Goal: Task Accomplishment & Management: Use online tool/utility

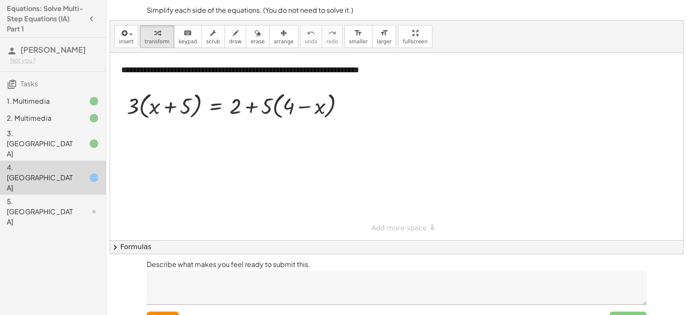
click at [71, 138] on div "3. Canvas" at bounding box center [41, 143] width 68 height 31
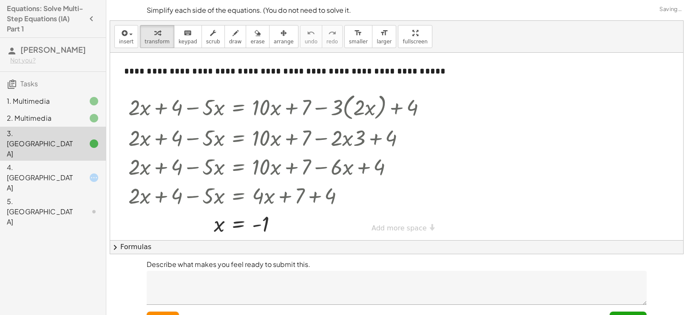
click at [71, 138] on div "3. Canvas" at bounding box center [41, 143] width 68 height 31
click at [90, 173] on icon at bounding box center [94, 178] width 10 height 10
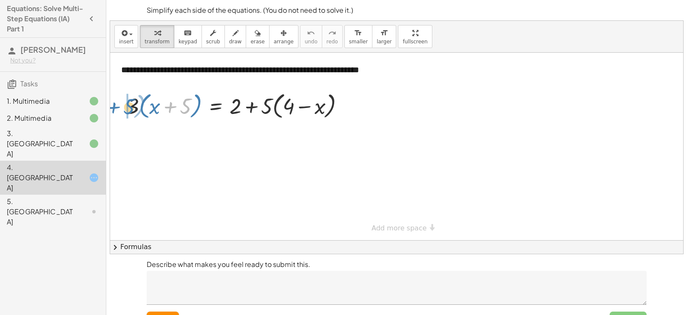
drag, startPoint x: 186, startPoint y: 108, endPoint x: 130, endPoint y: 108, distance: 56.5
click at [130, 108] on div at bounding box center [238, 105] width 233 height 32
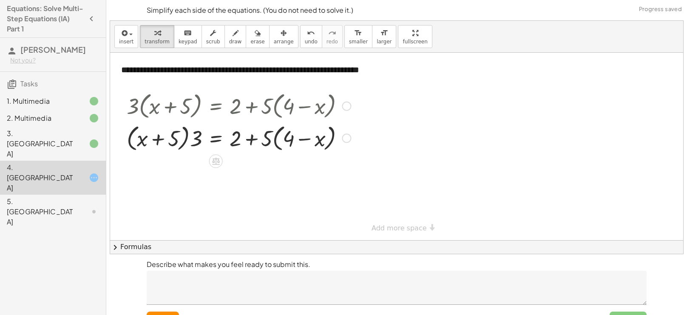
click at [196, 135] on div at bounding box center [238, 138] width 233 height 32
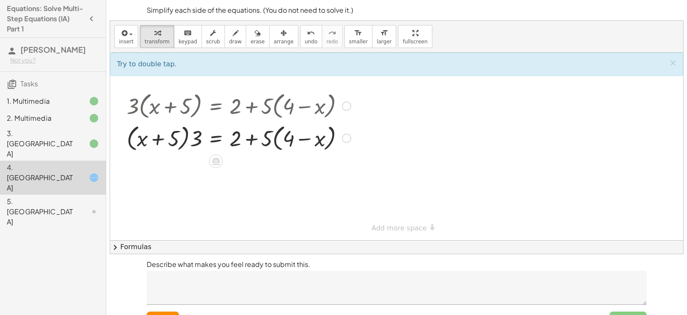
click at [193, 141] on div at bounding box center [238, 138] width 233 height 32
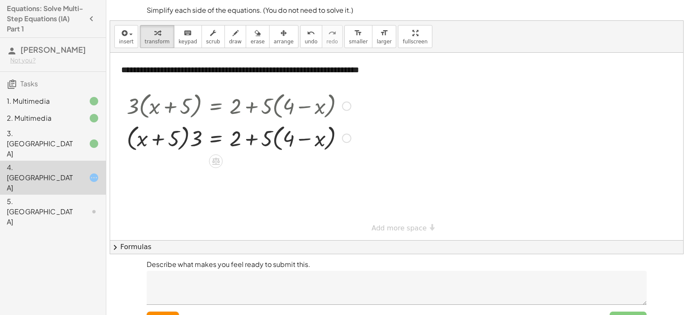
click at [193, 141] on div at bounding box center [238, 138] width 233 height 32
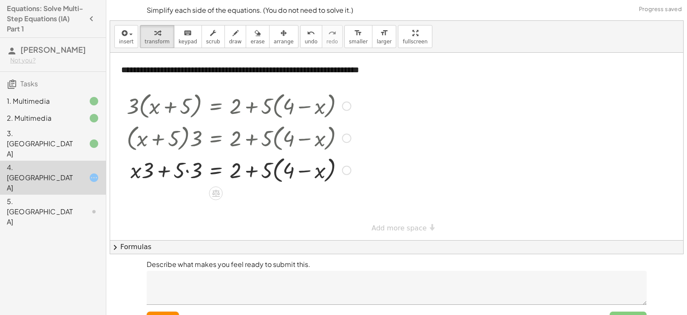
click at [187, 169] on div at bounding box center [238, 169] width 233 height 32
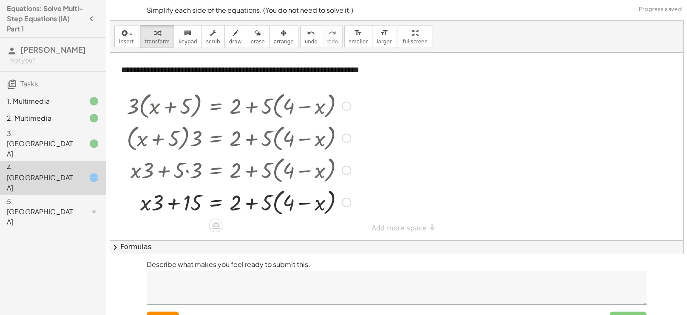
click at [252, 204] on div at bounding box center [238, 202] width 233 height 32
click at [268, 202] on div at bounding box center [238, 202] width 233 height 32
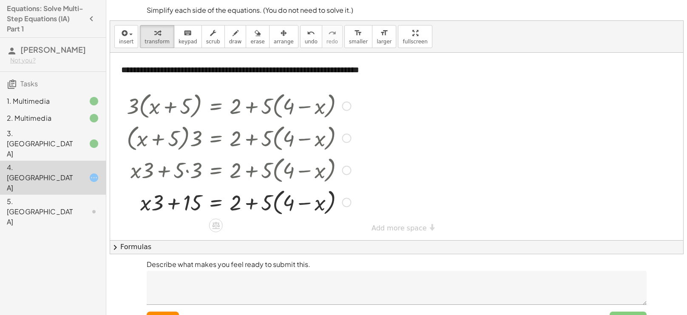
click at [268, 202] on div at bounding box center [238, 202] width 233 height 32
click at [268, 207] on div at bounding box center [238, 202] width 233 height 32
click at [306, 203] on div at bounding box center [238, 202] width 233 height 32
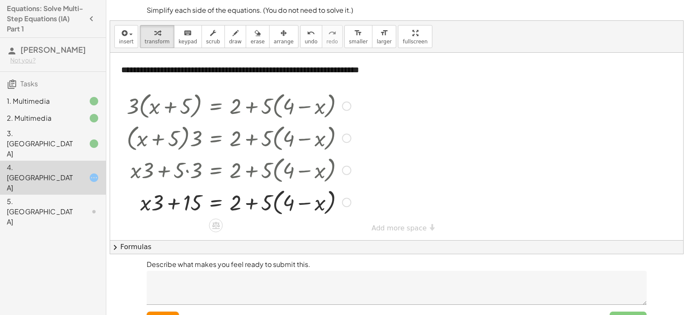
click at [287, 205] on div at bounding box center [238, 202] width 233 height 32
drag, startPoint x: 287, startPoint y: 205, endPoint x: 253, endPoint y: 207, distance: 34.1
click at [253, 207] on div at bounding box center [238, 202] width 233 height 32
drag, startPoint x: 332, startPoint y: 196, endPoint x: 260, endPoint y: 199, distance: 71.5
click at [260, 199] on div at bounding box center [238, 202] width 233 height 32
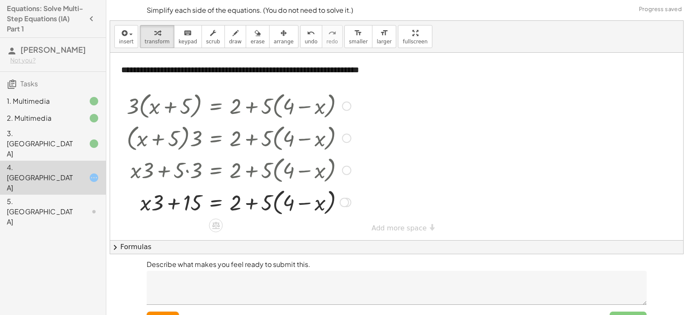
click at [244, 202] on div at bounding box center [238, 202] width 233 height 32
drag, startPoint x: 320, startPoint y: 202, endPoint x: 259, endPoint y: 194, distance: 61.3
click at [259, 194] on div at bounding box center [238, 202] width 233 height 32
click at [251, 201] on div at bounding box center [238, 202] width 233 height 32
click at [290, 202] on div at bounding box center [238, 202] width 233 height 32
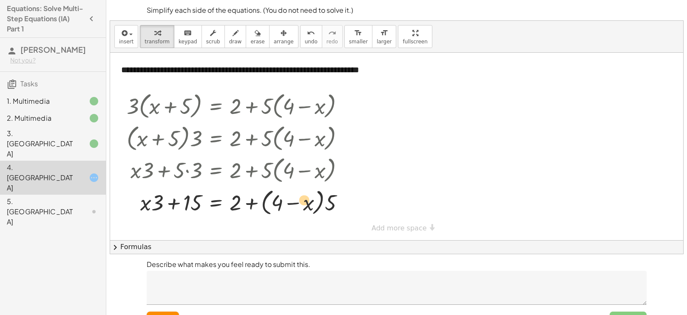
drag, startPoint x: 308, startPoint y: 204, endPoint x: 302, endPoint y: 200, distance: 6.7
click at [302, 200] on div at bounding box center [238, 202] width 233 height 32
drag, startPoint x: 305, startPoint y: 202, endPoint x: 328, endPoint y: 197, distance: 23.5
click at [328, 197] on div at bounding box center [238, 202] width 233 height 32
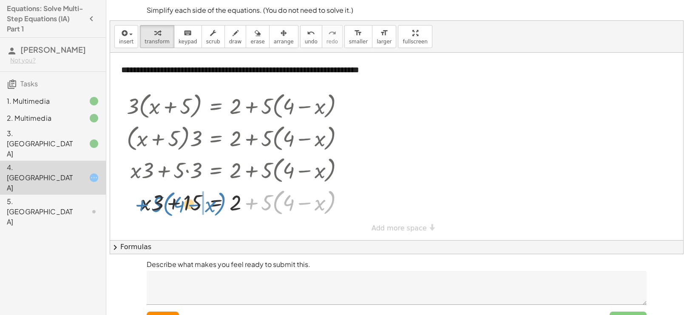
drag, startPoint x: 253, startPoint y: 203, endPoint x: 143, endPoint y: 204, distance: 109.7
click at [143, 204] on div at bounding box center [238, 202] width 233 height 32
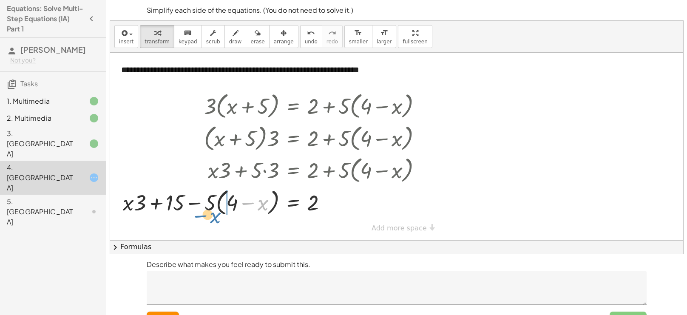
drag, startPoint x: 263, startPoint y: 205, endPoint x: 274, endPoint y: 175, distance: 32.1
click at [293, 106] on div "· 3 · ( + x + 5 ) = + 2 + · 5 · ( + 4 − x ) · ( + x + 5 ) · 3 = + 2 + · 5 · ( +…" at bounding box center [293, 106] width 0 height 0
drag, startPoint x: 129, startPoint y: 204, endPoint x: 253, endPoint y: 205, distance: 123.7
click at [253, 205] on div at bounding box center [276, 202] width 314 height 32
click at [248, 204] on div at bounding box center [276, 202] width 314 height 32
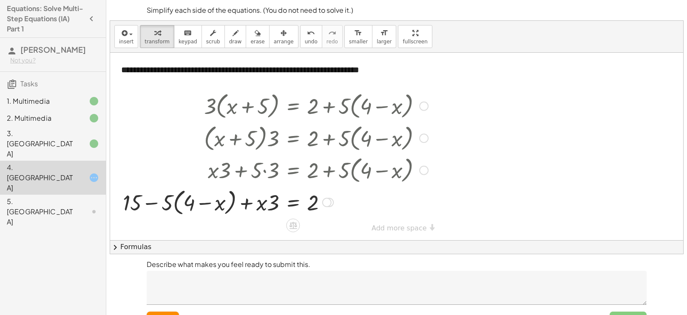
click at [146, 202] on div at bounding box center [276, 202] width 314 height 32
drag, startPoint x: 141, startPoint y: 205, endPoint x: 236, endPoint y: 221, distance: 97.1
click at [165, 312] on button "reset" at bounding box center [163, 319] width 32 height 15
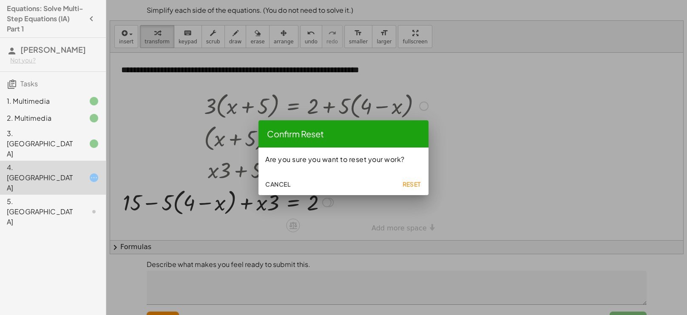
click at [416, 178] on button "Reset" at bounding box center [411, 183] width 27 height 15
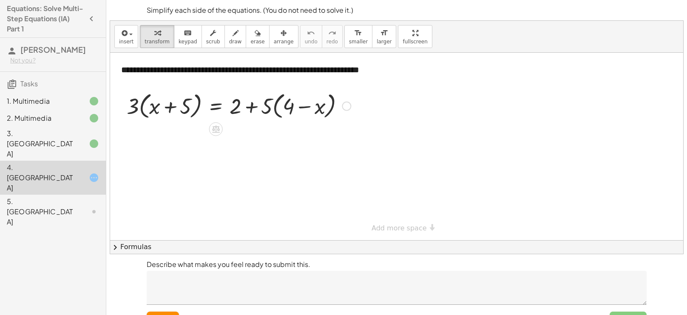
click at [250, 108] on div at bounding box center [238, 105] width 233 height 32
click at [301, 107] on div at bounding box center [238, 105] width 233 height 32
click at [169, 106] on div at bounding box center [238, 105] width 233 height 32
click at [132, 107] on div at bounding box center [238, 105] width 233 height 32
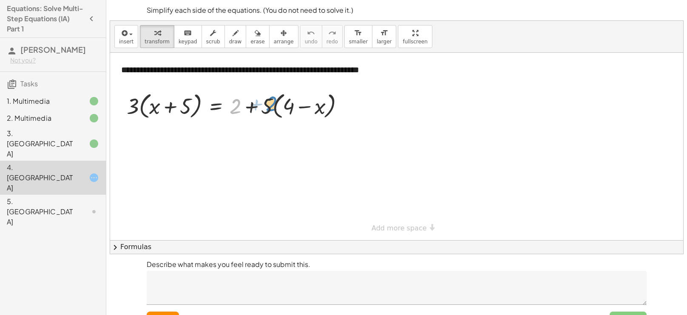
drag, startPoint x: 236, startPoint y: 104, endPoint x: 272, endPoint y: 101, distance: 35.8
click at [272, 101] on div at bounding box center [238, 105] width 233 height 32
drag, startPoint x: 136, startPoint y: 104, endPoint x: 185, endPoint y: 94, distance: 50.3
click at [185, 94] on div at bounding box center [238, 105] width 233 height 32
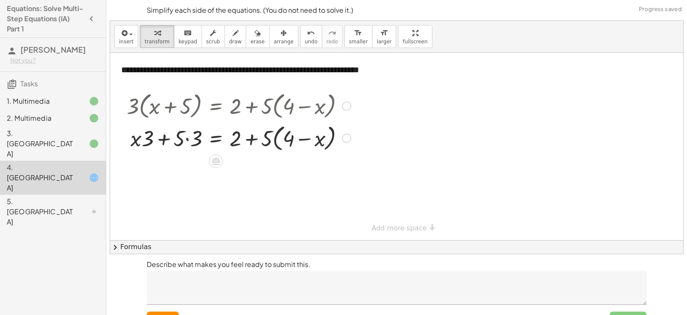
click at [168, 139] on div at bounding box center [238, 138] width 233 height 32
click at [186, 139] on div at bounding box center [238, 138] width 233 height 32
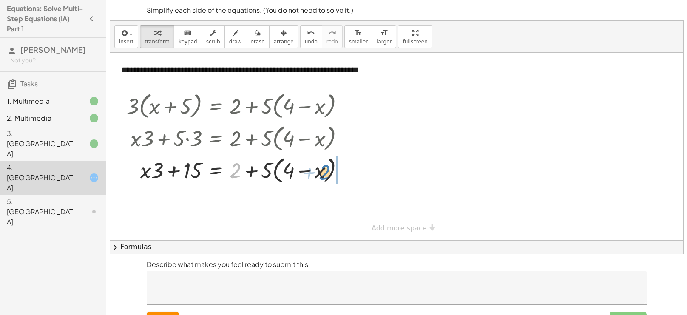
drag, startPoint x: 238, startPoint y: 170, endPoint x: 329, endPoint y: 171, distance: 91.0
click at [329, 171] on div at bounding box center [238, 169] width 233 height 32
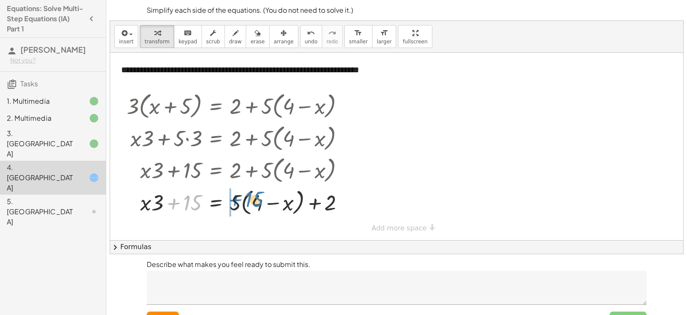
drag, startPoint x: 189, startPoint y: 203, endPoint x: 250, endPoint y: 200, distance: 61.3
click at [250, 200] on div at bounding box center [238, 202] width 233 height 32
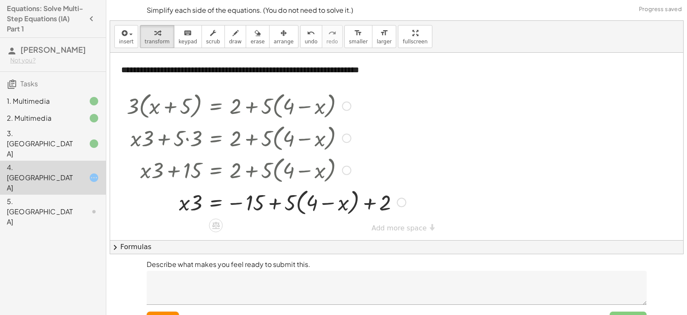
click at [278, 206] on div at bounding box center [266, 202] width 288 height 32
click at [274, 203] on div at bounding box center [266, 202] width 288 height 32
drag, startPoint x: 344, startPoint y: 204, endPoint x: 282, endPoint y: 200, distance: 61.7
click at [282, 200] on div at bounding box center [266, 202] width 288 height 32
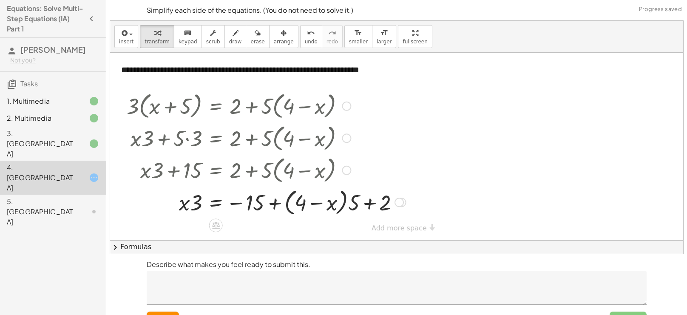
click at [372, 201] on div at bounding box center [266, 202] width 288 height 32
click at [367, 204] on div at bounding box center [266, 202] width 288 height 32
drag, startPoint x: 332, startPoint y: 205, endPoint x: 298, endPoint y: 192, distance: 36.5
click at [298, 192] on div at bounding box center [266, 202] width 288 height 32
click at [393, 202] on div at bounding box center [275, 201] width 307 height 31
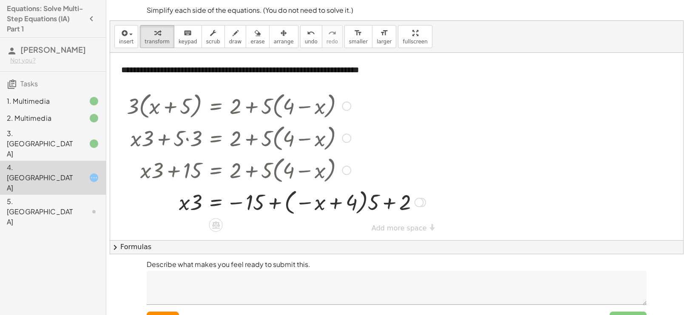
click at [304, 202] on div at bounding box center [275, 201] width 307 height 31
click at [274, 202] on div at bounding box center [275, 201] width 307 height 31
drag, startPoint x: 321, startPoint y: 205, endPoint x: 339, endPoint y: 209, distance: 19.0
click at [339, 209] on div at bounding box center [275, 201] width 307 height 31
click at [390, 201] on div at bounding box center [275, 201] width 307 height 31
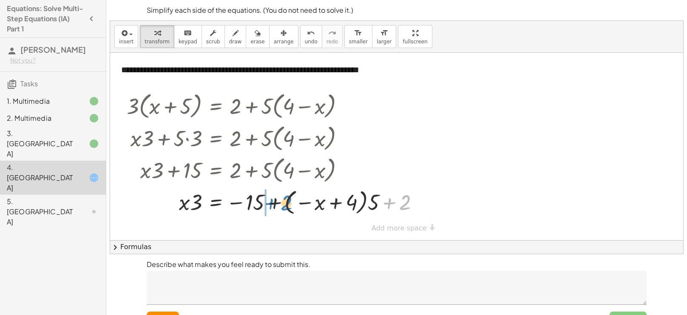
drag, startPoint x: 390, startPoint y: 201, endPoint x: 271, endPoint y: 201, distance: 119.0
click at [271, 201] on div at bounding box center [275, 201] width 307 height 31
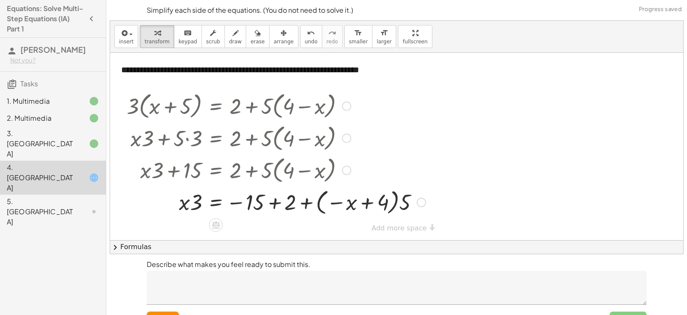
click at [275, 204] on div at bounding box center [275, 201] width 307 height 31
click at [275, 204] on div at bounding box center [260, 201] width 277 height 31
drag, startPoint x: 335, startPoint y: 202, endPoint x: 289, endPoint y: 199, distance: 46.5
click at [289, 199] on div at bounding box center [260, 201] width 277 height 31
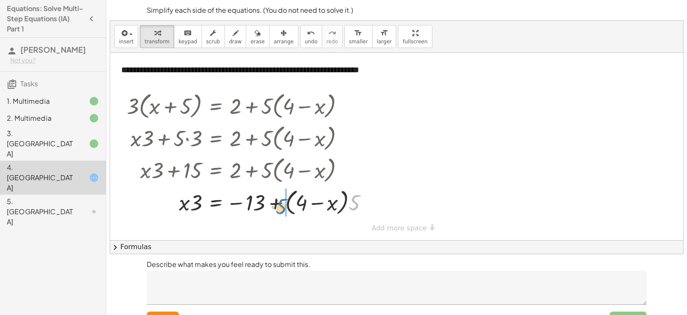
drag, startPoint x: 355, startPoint y: 201, endPoint x: 281, endPoint y: 205, distance: 73.6
click at [281, 205] on div at bounding box center [250, 202] width 257 height 32
click at [277, 204] on div at bounding box center [250, 202] width 257 height 32
drag, startPoint x: 328, startPoint y: 203, endPoint x: 272, endPoint y: 199, distance: 56.2
click at [272, 199] on div at bounding box center [250, 202] width 257 height 32
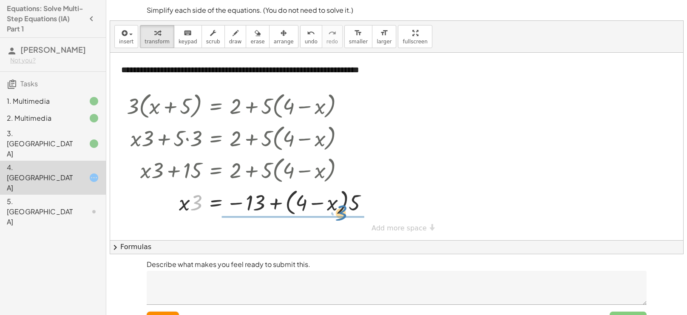
drag, startPoint x: 193, startPoint y: 209, endPoint x: 337, endPoint y: 219, distance: 144.0
click at [337, 219] on div "· 3 · ( + x + 5 ) = + 2 + · 5 · ( + 4 − x ) + · x · 3 + · 5 · 3 = + 2 + · 5 · (…" at bounding box center [247, 153] width 267 height 133
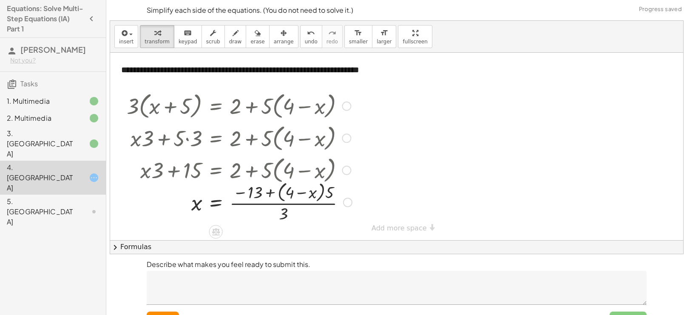
click at [288, 202] on div at bounding box center [239, 201] width 234 height 45
click at [344, 202] on div at bounding box center [345, 202] width 9 height 9
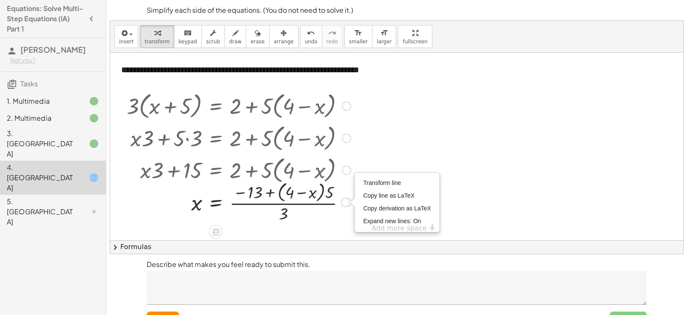
click at [344, 202] on div "Transform line Copy line as LaTeX Copy derivation as LaTeX Expand new lines: On" at bounding box center [345, 202] width 9 height 9
click at [343, 213] on div at bounding box center [239, 201] width 234 height 45
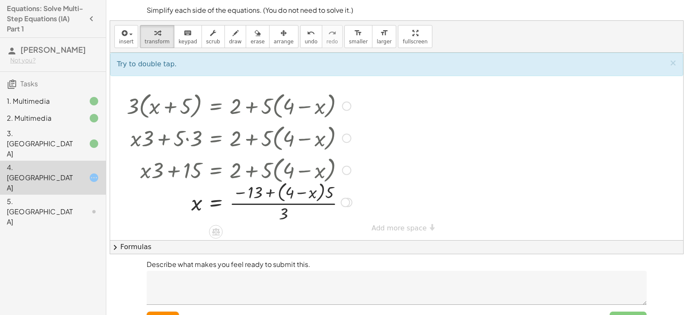
click at [242, 205] on div at bounding box center [239, 201] width 234 height 45
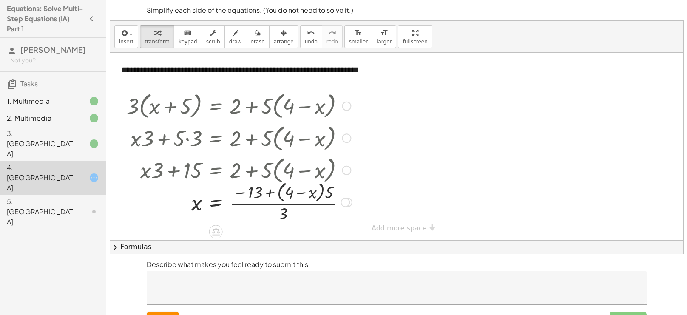
click at [242, 205] on div at bounding box center [239, 201] width 234 height 45
click at [287, 204] on div at bounding box center [239, 201] width 234 height 45
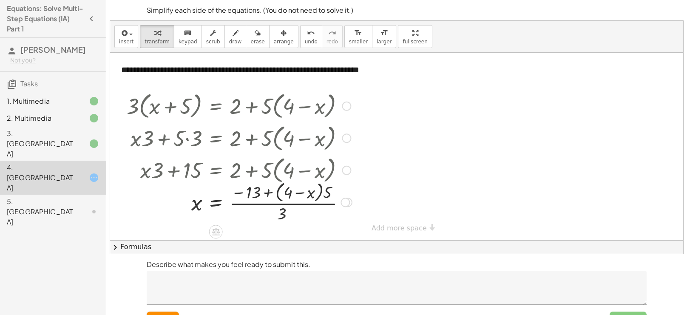
click at [287, 204] on div at bounding box center [239, 201] width 234 height 45
click at [193, 205] on div at bounding box center [239, 201] width 234 height 45
drag, startPoint x: 281, startPoint y: 216, endPoint x: 178, endPoint y: 202, distance: 103.9
click at [178, 202] on div at bounding box center [239, 201] width 234 height 45
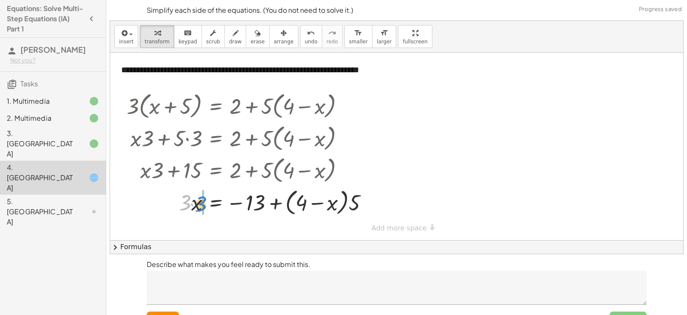
drag, startPoint x: 181, startPoint y: 203, endPoint x: 197, endPoint y: 204, distance: 15.8
click at [197, 204] on div at bounding box center [250, 202] width 257 height 32
click at [277, 202] on div at bounding box center [250, 202] width 257 height 32
drag, startPoint x: 321, startPoint y: 205, endPoint x: 236, endPoint y: 205, distance: 85.0
click at [236, 205] on div at bounding box center [250, 202] width 257 height 32
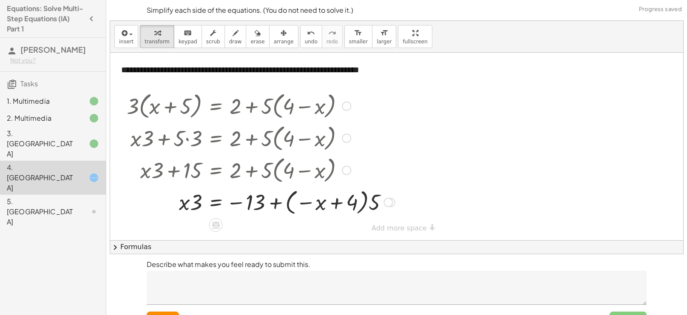
click at [336, 204] on div at bounding box center [260, 201] width 277 height 31
click at [372, 204] on div at bounding box center [260, 201] width 277 height 31
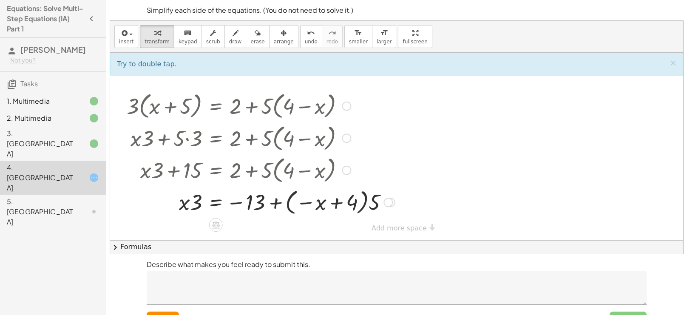
click at [372, 204] on div at bounding box center [260, 201] width 277 height 31
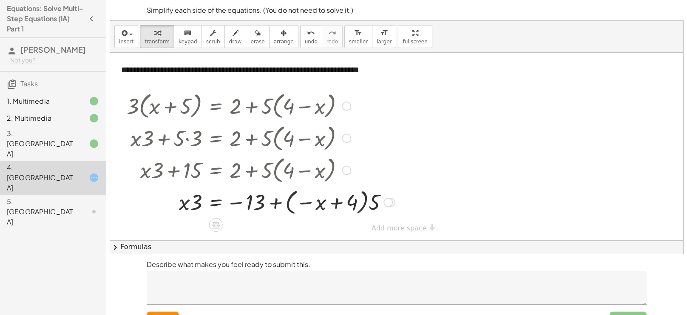
click at [372, 204] on div at bounding box center [260, 201] width 277 height 31
click at [342, 205] on div at bounding box center [248, 201] width 252 height 29
click at [274, 204] on div at bounding box center [245, 201] width 247 height 29
click at [316, 205] on div at bounding box center [245, 201] width 247 height 29
click at [240, 202] on div at bounding box center [245, 201] width 247 height 29
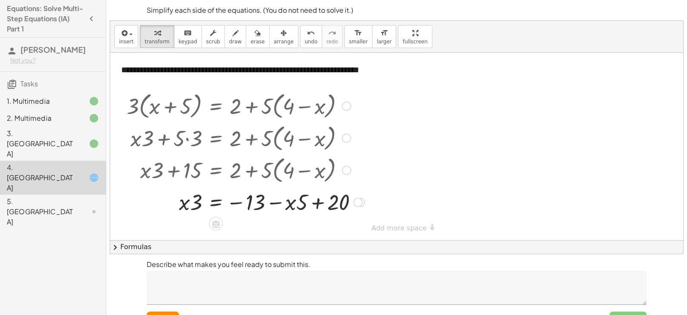
click at [240, 202] on div at bounding box center [245, 201] width 247 height 29
click at [239, 204] on div at bounding box center [245, 201] width 247 height 29
click at [294, 202] on div at bounding box center [245, 201] width 247 height 29
click at [319, 205] on div at bounding box center [245, 201] width 247 height 29
drag, startPoint x: 301, startPoint y: 200, endPoint x: 233, endPoint y: 202, distance: 68.0
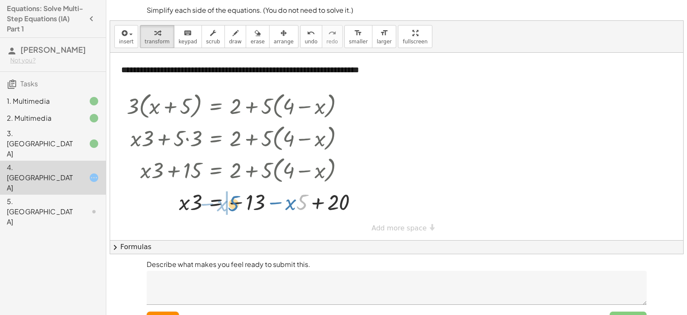
click at [233, 202] on div at bounding box center [245, 201] width 247 height 29
click at [324, 204] on div at bounding box center [245, 201] width 247 height 29
click at [277, 199] on div at bounding box center [238, 201] width 233 height 29
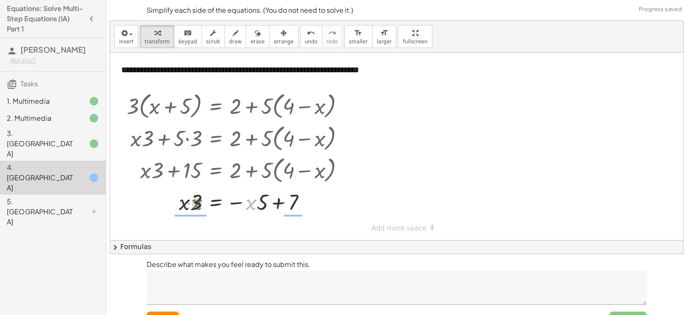
drag, startPoint x: 257, startPoint y: 206, endPoint x: 213, endPoint y: 213, distance: 44.3
click at [213, 213] on div at bounding box center [238, 201] width 233 height 29
click at [265, 202] on div at bounding box center [238, 201] width 233 height 43
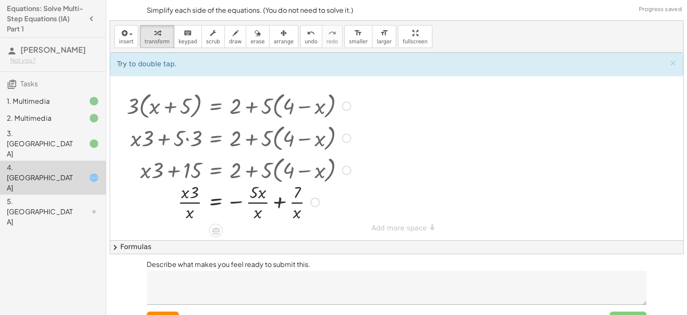
click at [265, 202] on div at bounding box center [238, 201] width 233 height 43
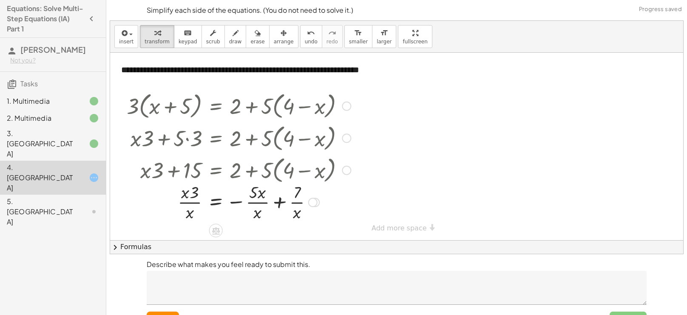
click at [265, 202] on div at bounding box center [238, 201] width 233 height 43
click at [275, 203] on div at bounding box center [238, 201] width 233 height 43
click at [268, 193] on div at bounding box center [238, 201] width 233 height 43
click at [263, 193] on div at bounding box center [238, 201] width 233 height 43
click at [257, 219] on div at bounding box center [238, 201] width 233 height 43
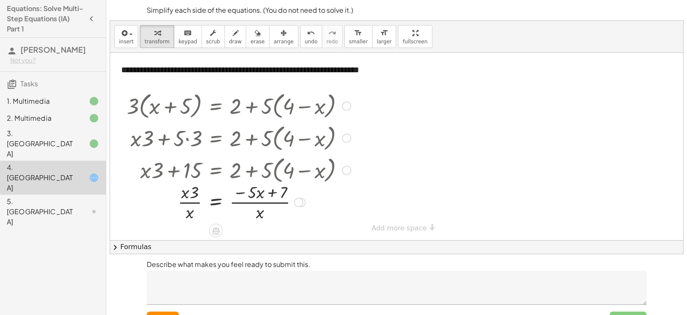
click at [257, 219] on div at bounding box center [238, 201] width 233 height 43
click at [164, 312] on button "reset" at bounding box center [163, 319] width 32 height 15
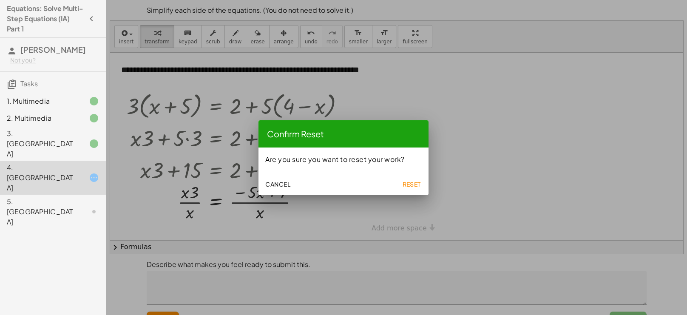
click at [399, 176] on button "Reset" at bounding box center [411, 183] width 27 height 15
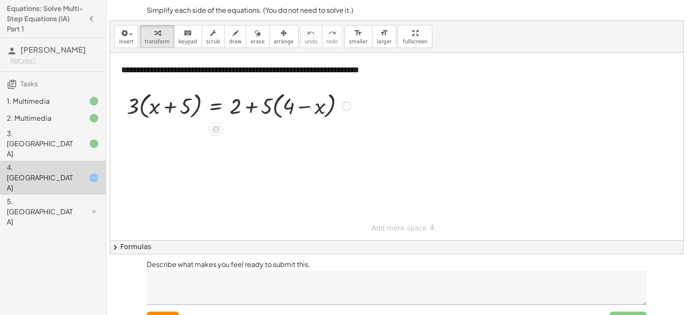
click at [250, 110] on div at bounding box center [238, 105] width 233 height 32
drag, startPoint x: 131, startPoint y: 106, endPoint x: 179, endPoint y: 97, distance: 48.4
click at [179, 97] on div at bounding box center [238, 105] width 233 height 32
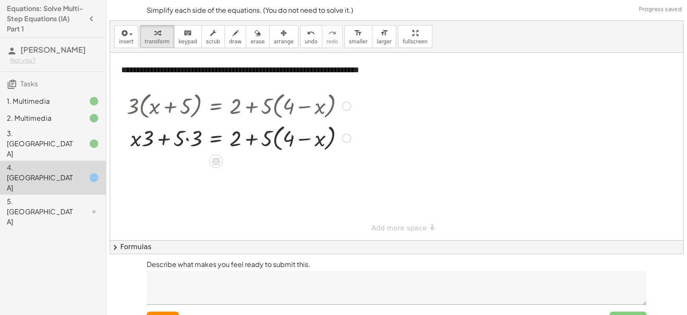
click at [187, 141] on div at bounding box center [238, 138] width 233 height 32
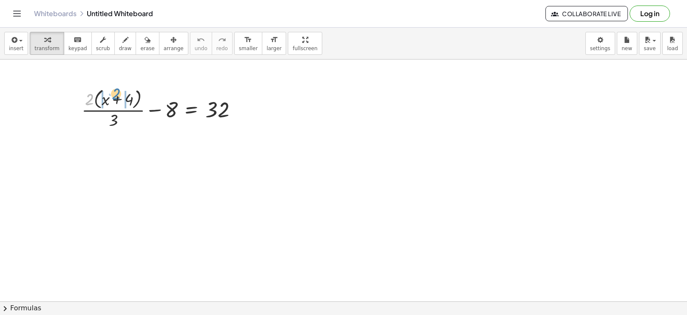
drag, startPoint x: 87, startPoint y: 105, endPoint x: 114, endPoint y: 100, distance: 27.3
click at [114, 100] on div at bounding box center [162, 108] width 171 height 45
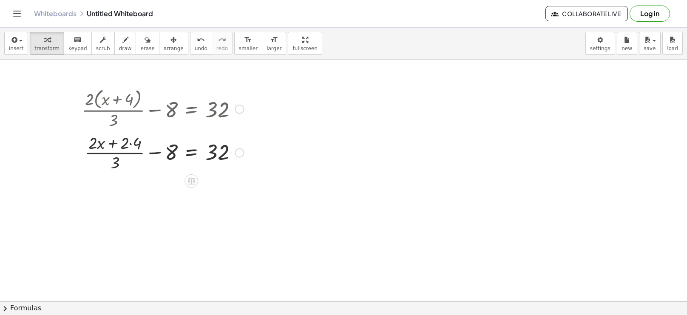
click at [116, 159] on div at bounding box center [162, 152] width 171 height 43
drag, startPoint x: 116, startPoint y: 159, endPoint x: 127, endPoint y: 136, distance: 25.1
click at [127, 136] on div at bounding box center [162, 152] width 171 height 43
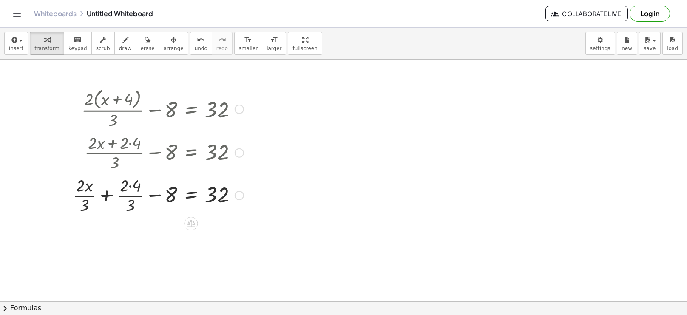
click at [111, 196] on div at bounding box center [157, 194] width 179 height 43
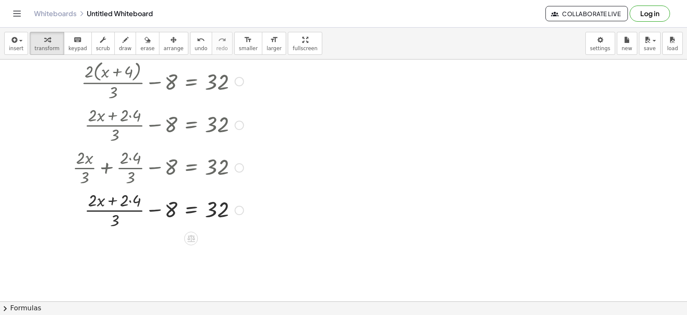
scroll to position [29, 0]
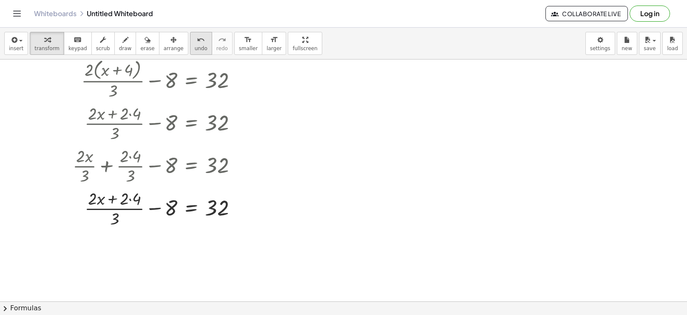
click at [190, 33] on button "undo undo" at bounding box center [201, 43] width 22 height 23
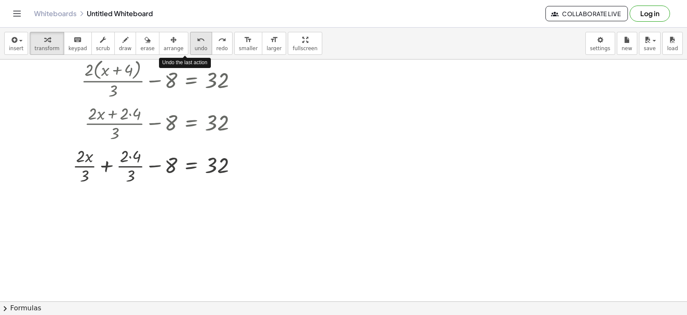
click at [190, 33] on button "undo undo" at bounding box center [201, 43] width 22 height 23
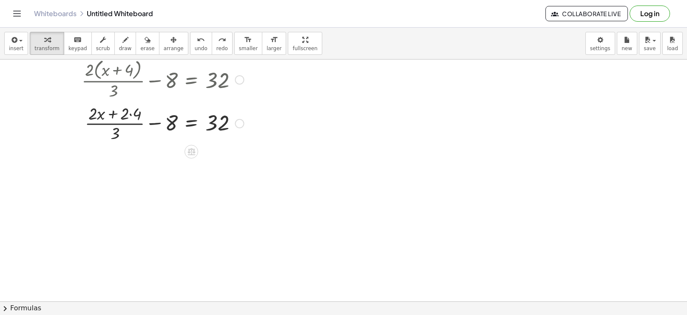
click at [131, 112] on div at bounding box center [162, 123] width 171 height 43
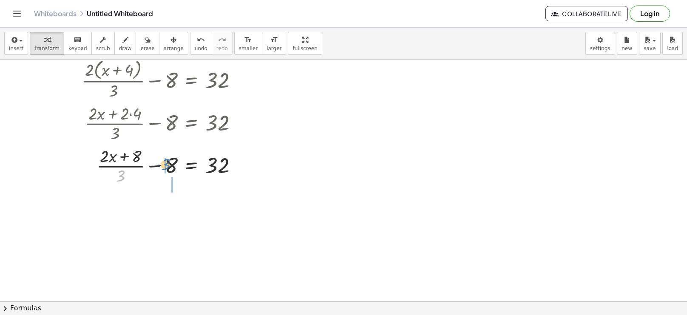
drag, startPoint x: 121, startPoint y: 176, endPoint x: 166, endPoint y: 164, distance: 46.1
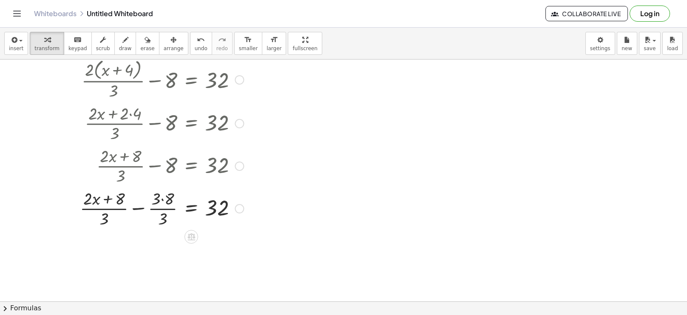
click at [162, 200] on div at bounding box center [162, 208] width 172 height 43
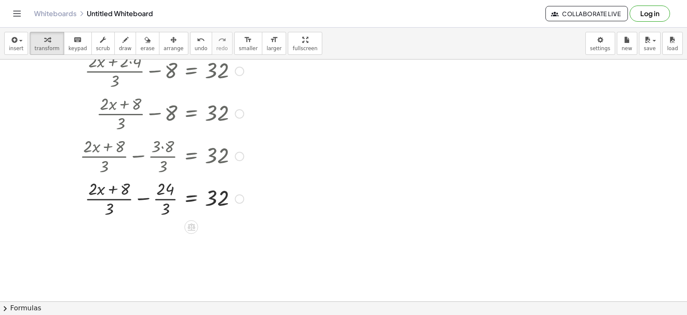
scroll to position [93, 0]
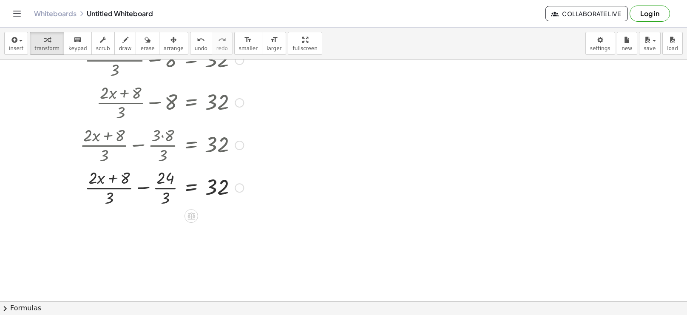
click at [165, 189] on div at bounding box center [162, 187] width 172 height 43
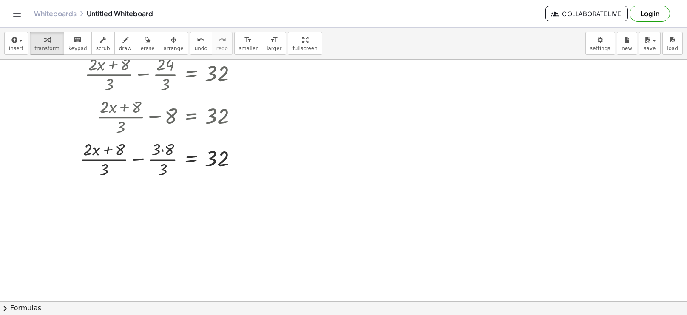
scroll to position [204, 0]
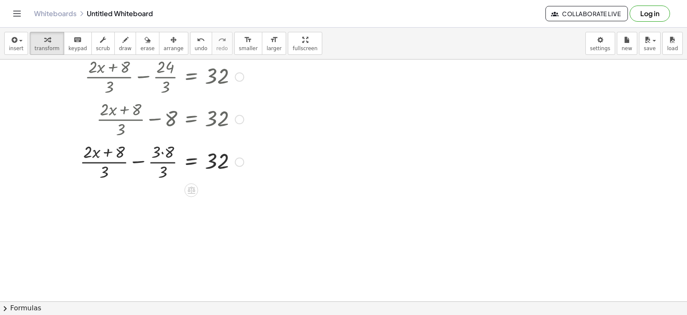
click at [162, 153] on div at bounding box center [162, 161] width 172 height 43
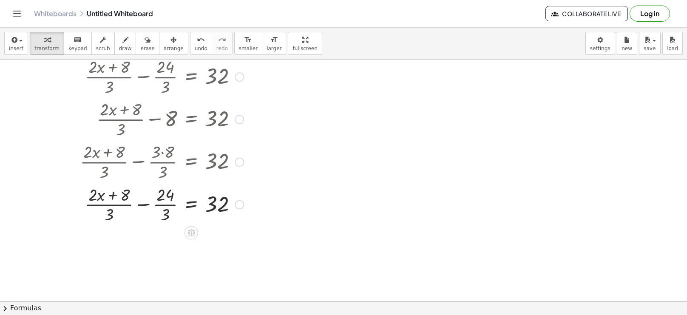
click at [165, 206] on div at bounding box center [162, 203] width 172 height 43
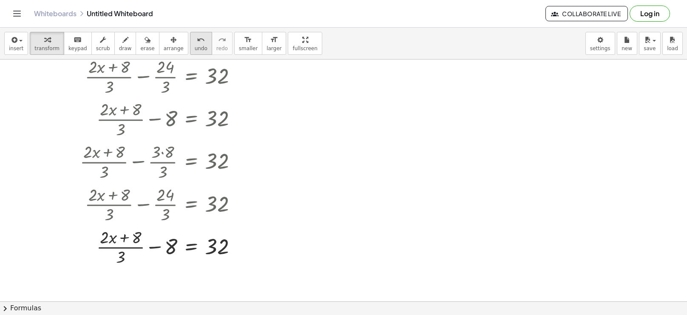
click at [195, 47] on span "undo" at bounding box center [201, 48] width 13 height 6
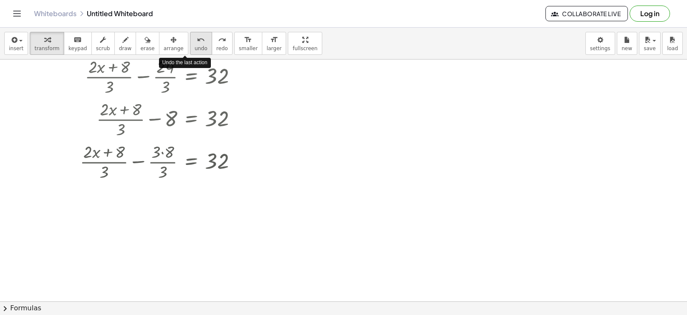
click at [195, 47] on span "undo" at bounding box center [201, 48] width 13 height 6
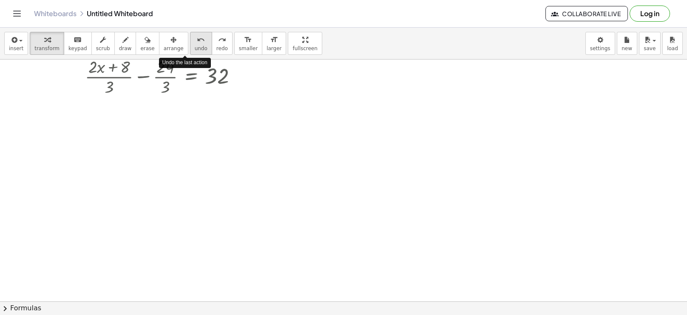
click at [195, 47] on span "undo" at bounding box center [201, 48] width 13 height 6
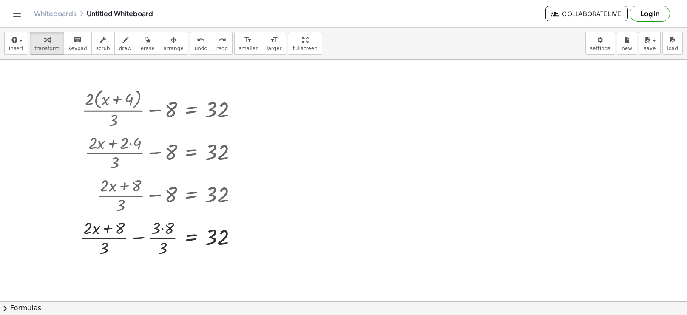
scroll to position [0, 0]
drag, startPoint x: 164, startPoint y: 251, endPoint x: 159, endPoint y: 226, distance: 25.5
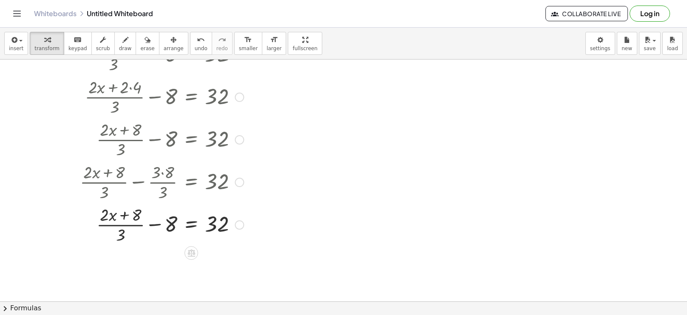
scroll to position [55, 0]
drag, startPoint x: 122, startPoint y: 241, endPoint x: 179, endPoint y: 229, distance: 57.3
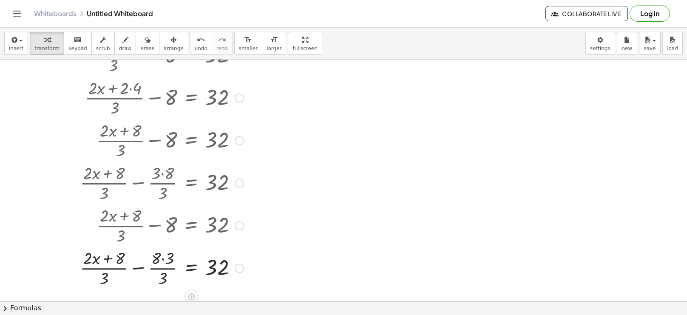
click at [165, 270] on div at bounding box center [162, 267] width 172 height 43
click at [162, 260] on div at bounding box center [162, 267] width 172 height 43
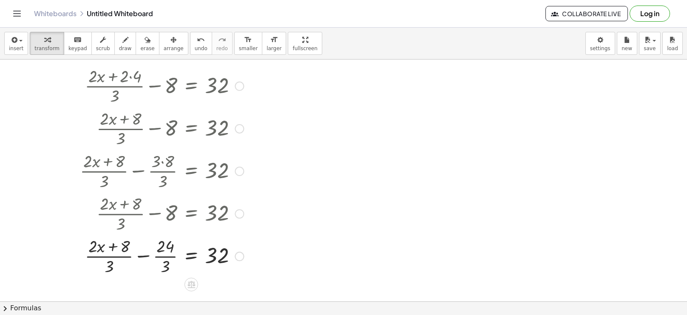
scroll to position [68, 0]
click at [112, 247] on div at bounding box center [162, 254] width 172 height 43
drag, startPoint x: 108, startPoint y: 268, endPoint x: 108, endPoint y: 247, distance: 21.7
click at [108, 247] on div at bounding box center [162, 254] width 172 height 43
click at [124, 255] on div at bounding box center [157, 254] width 179 height 43
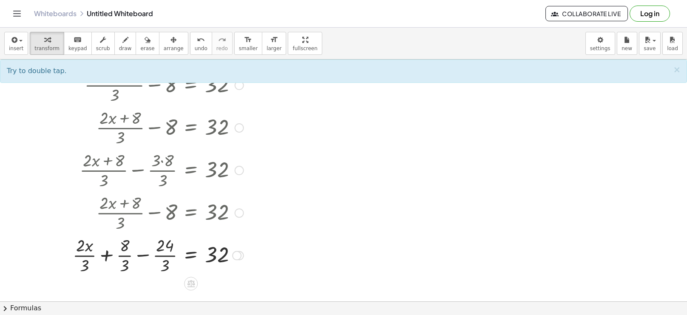
click at [87, 250] on div at bounding box center [157, 254] width 179 height 43
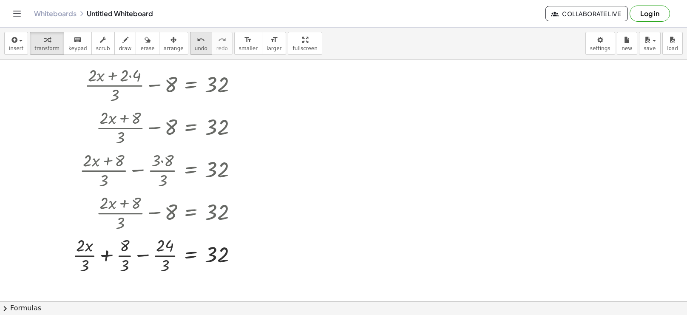
click at [195, 41] on div "undo" at bounding box center [201, 39] width 13 height 10
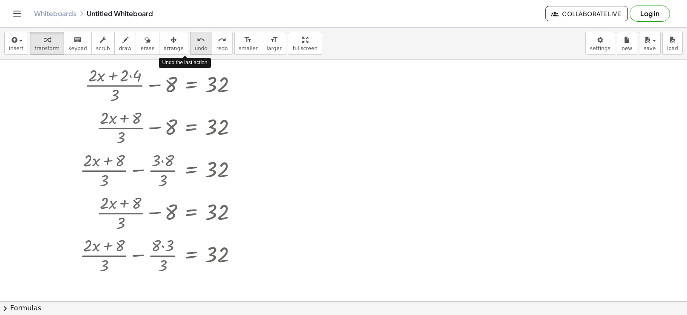
click at [195, 41] on div "undo" at bounding box center [201, 39] width 13 height 10
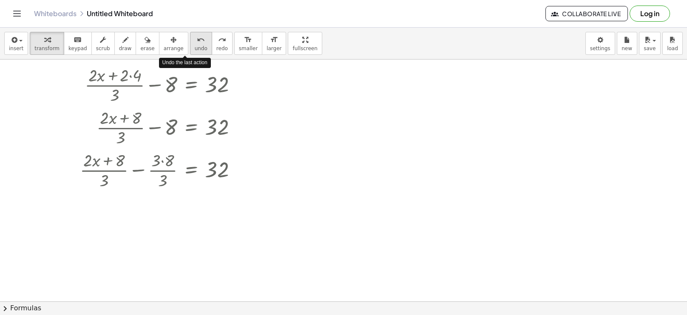
click at [195, 41] on div "undo" at bounding box center [201, 39] width 13 height 10
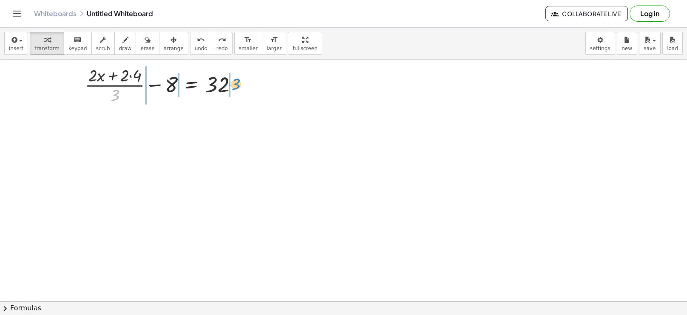
drag, startPoint x: 117, startPoint y: 94, endPoint x: 238, endPoint y: 82, distance: 120.8
click at [238, 82] on div at bounding box center [162, 84] width 171 height 43
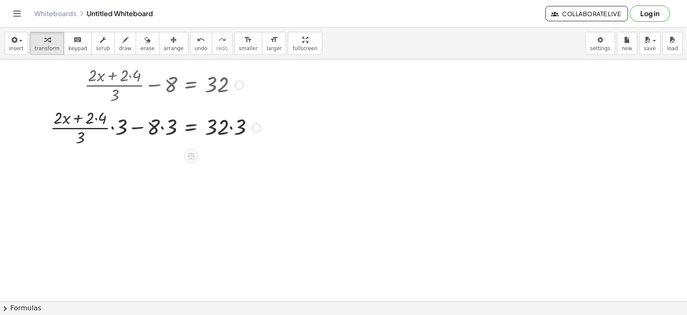
click at [232, 128] on div at bounding box center [155, 127] width 219 height 43
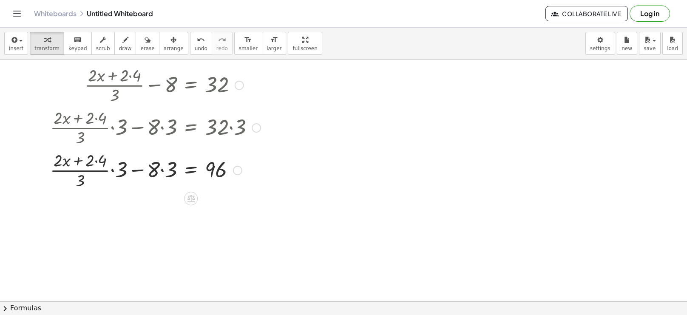
click at [162, 171] on div at bounding box center [155, 169] width 219 height 43
click at [116, 170] on div at bounding box center [155, 169] width 219 height 43
click at [83, 162] on div at bounding box center [155, 169] width 219 height 43
drag, startPoint x: 88, startPoint y: 181, endPoint x: 132, endPoint y: 170, distance: 44.9
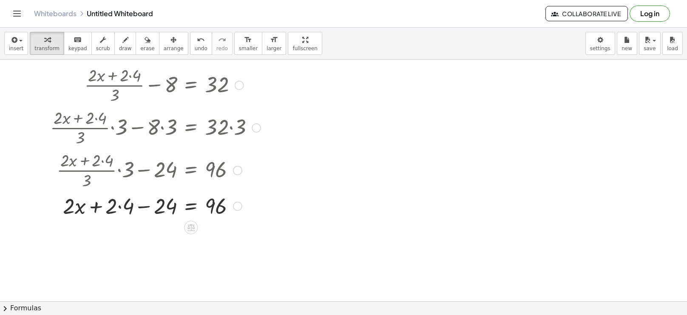
click at [120, 208] on div at bounding box center [155, 205] width 219 height 29
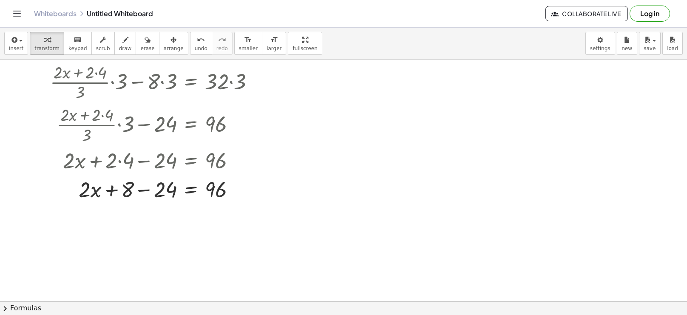
scroll to position [114, 0]
click at [139, 189] on div at bounding box center [155, 188] width 219 height 29
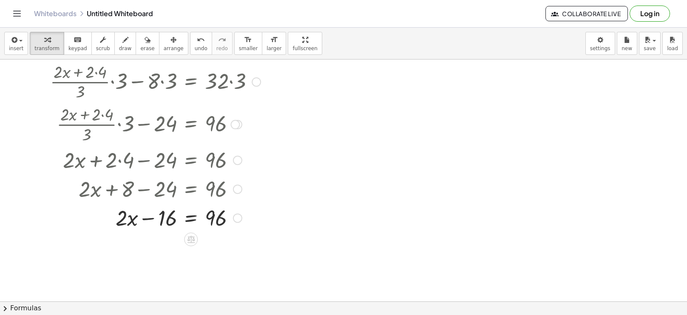
click at [150, 219] on div at bounding box center [155, 217] width 219 height 29
drag, startPoint x: 125, startPoint y: 221, endPoint x: 230, endPoint y: 244, distance: 107.7
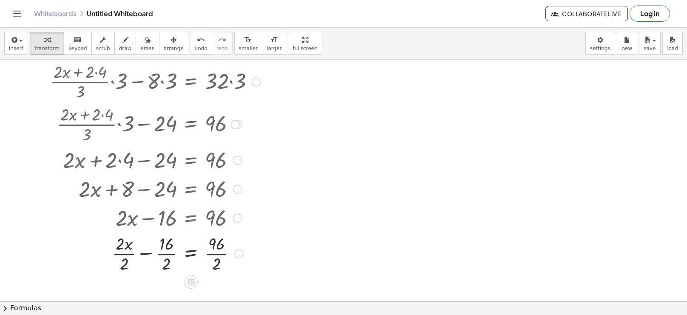
click at [214, 260] on div at bounding box center [155, 253] width 219 height 43
click at [170, 263] on div at bounding box center [155, 253] width 219 height 43
click at [132, 266] on div at bounding box center [155, 253] width 219 height 43
click at [155, 252] on div at bounding box center [155, 252] width 219 height 29
drag, startPoint x: 176, startPoint y: 251, endPoint x: 221, endPoint y: 277, distance: 52.4
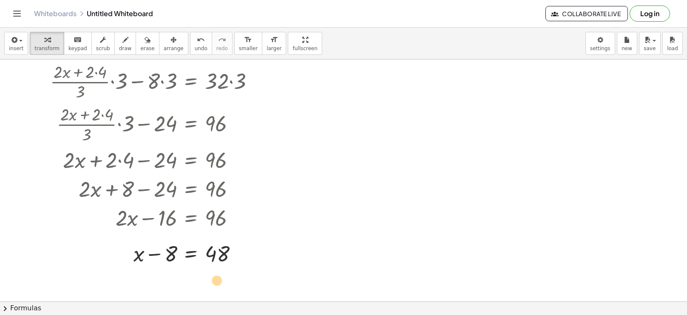
click at [221, 277] on div "+ · 2 · ( + x + 4 ) · 3 − 8 = 32 + · ( + · 2 · x + · 2 · 4 ) · 3 − 8 = 32 + · ·…" at bounding box center [343, 188] width 687 height 484
click at [195, 45] on span "undo" at bounding box center [201, 48] width 13 height 6
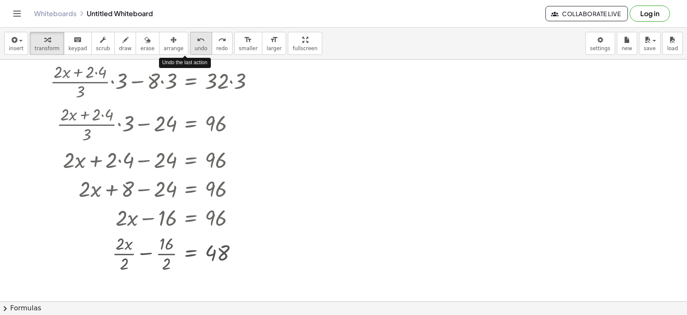
click at [195, 45] on span "undo" at bounding box center [201, 48] width 13 height 6
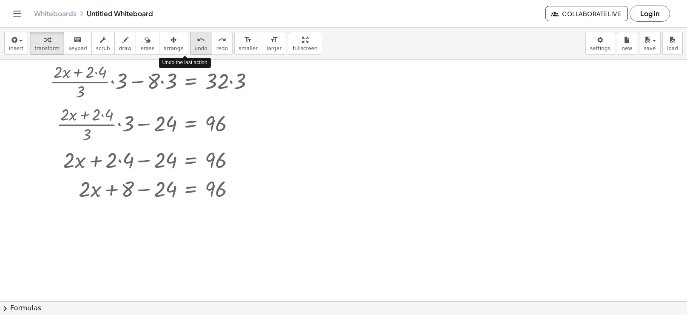
click at [195, 45] on span "undo" at bounding box center [201, 48] width 13 height 6
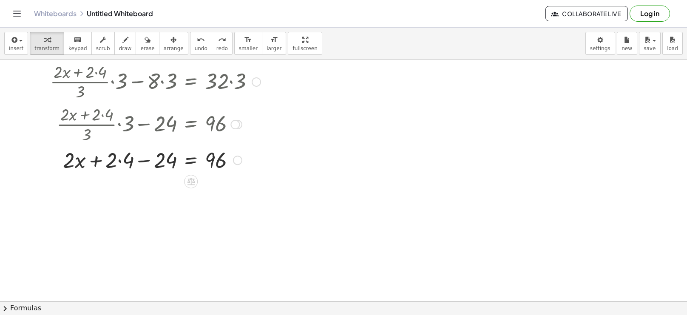
click at [119, 160] on div at bounding box center [147, 159] width 235 height 29
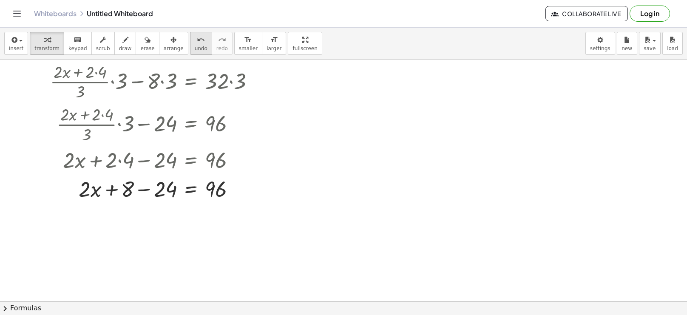
click at [197, 42] on icon "undo" at bounding box center [201, 40] width 8 height 10
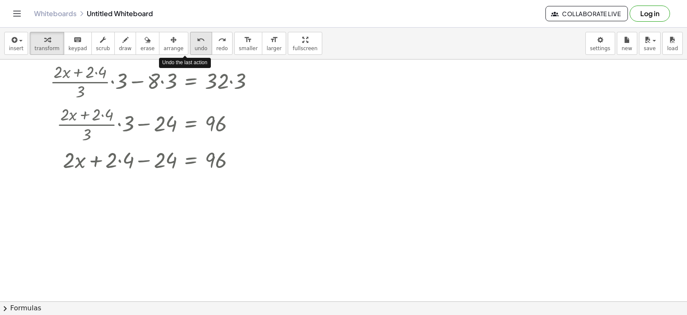
click at [197, 42] on icon "undo" at bounding box center [201, 40] width 8 height 10
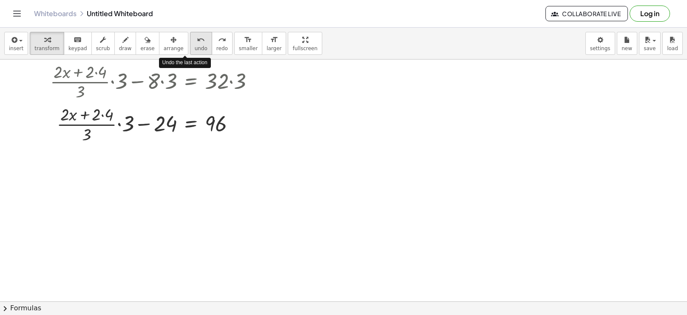
click at [197, 42] on icon "undo" at bounding box center [201, 40] width 8 height 10
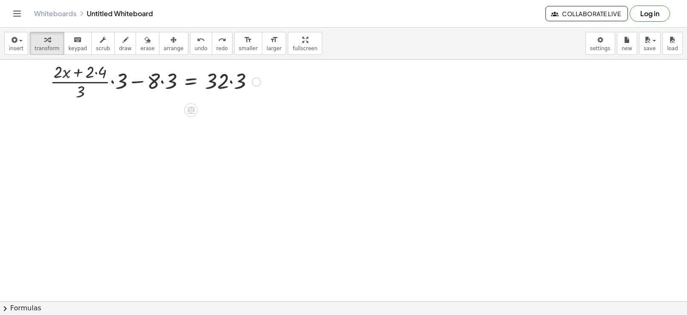
click at [101, 70] on div at bounding box center [155, 81] width 219 height 43
click at [101, 70] on div at bounding box center [161, 81] width 207 height 43
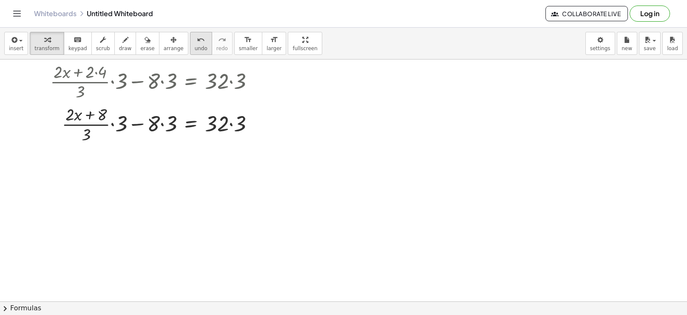
click at [190, 37] on button "undo undo" at bounding box center [201, 43] width 22 height 23
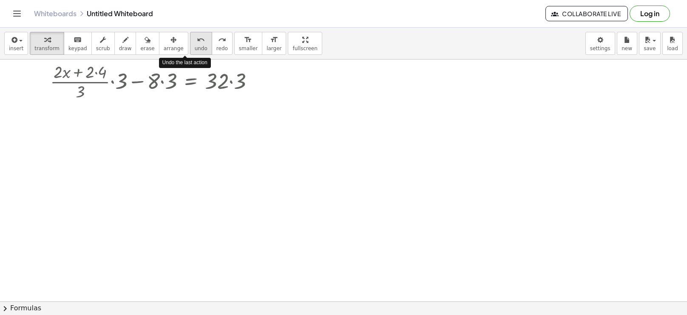
click at [190, 37] on button "undo undo" at bounding box center [201, 43] width 22 height 23
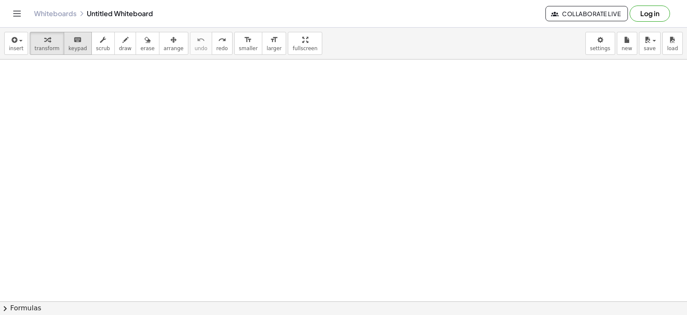
click at [65, 51] on button "keyboard keypad" at bounding box center [78, 43] width 28 height 23
click at [75, 45] on span "keypad" at bounding box center [77, 48] width 19 height 6
drag, startPoint x: 67, startPoint y: 46, endPoint x: 117, endPoint y: 84, distance: 62.5
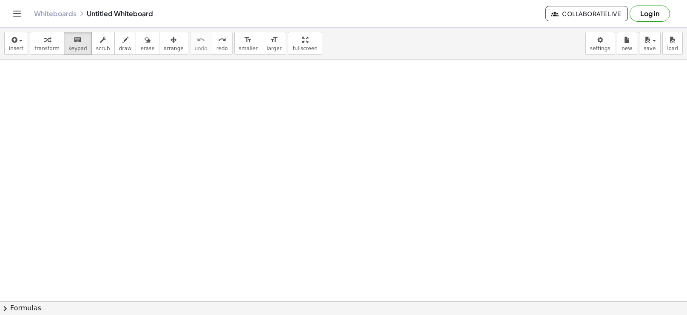
click at [117, 84] on div "insert select one: Math Expression Function Text Youtube Video Graphing Geometr…" at bounding box center [343, 171] width 687 height 287
click at [74, 40] on icon "keyboard" at bounding box center [78, 40] width 8 height 10
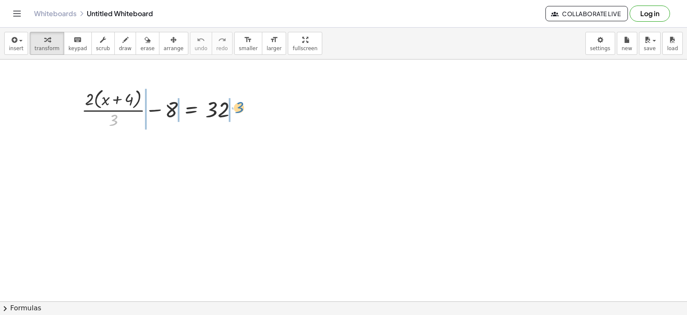
drag, startPoint x: 118, startPoint y: 121, endPoint x: 242, endPoint y: 108, distance: 124.8
click at [242, 108] on div at bounding box center [162, 108] width 171 height 45
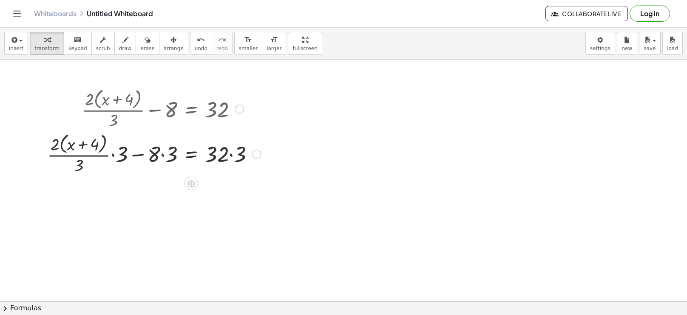
click at [227, 159] on div at bounding box center [154, 153] width 222 height 45
click at [231, 154] on div at bounding box center [154, 153] width 222 height 45
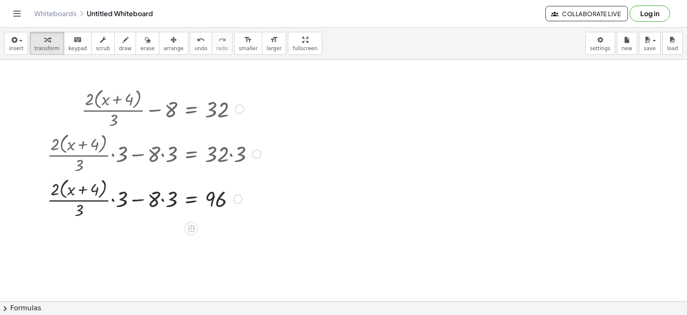
click at [164, 202] on div at bounding box center [154, 198] width 222 height 45
click at [121, 202] on div at bounding box center [154, 198] width 222 height 45
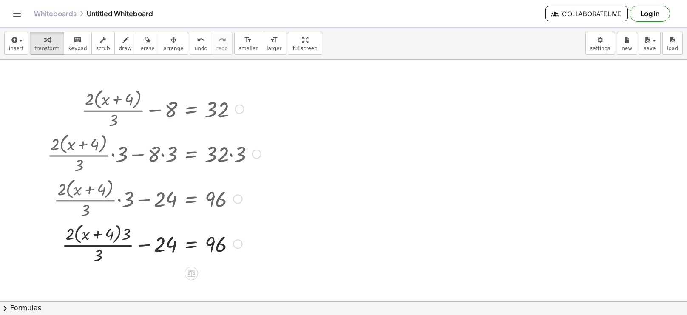
scroll to position [56, 0]
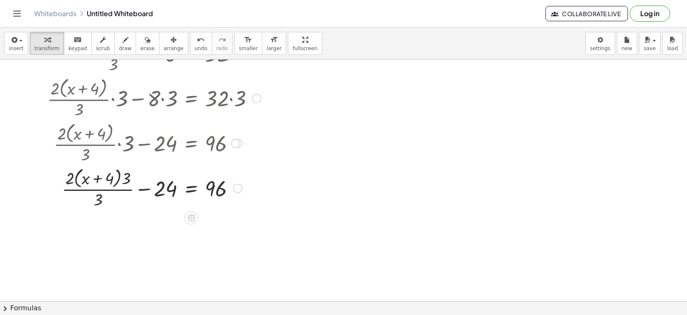
click at [102, 190] on div at bounding box center [154, 187] width 222 height 45
click at [97, 180] on div at bounding box center [154, 187] width 222 height 45
drag, startPoint x: 109, startPoint y: 180, endPoint x: 130, endPoint y: 180, distance: 20.8
click at [130, 180] on div at bounding box center [154, 187] width 222 height 45
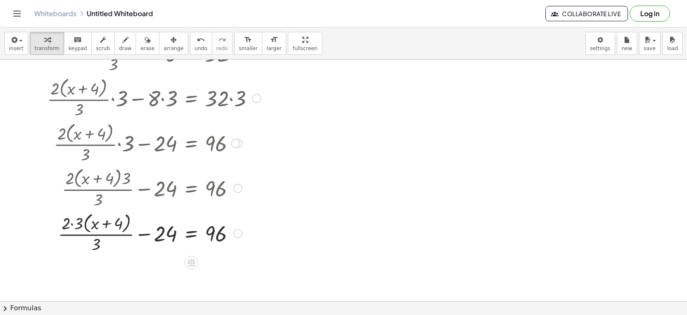
click at [71, 224] on div at bounding box center [154, 232] width 222 height 45
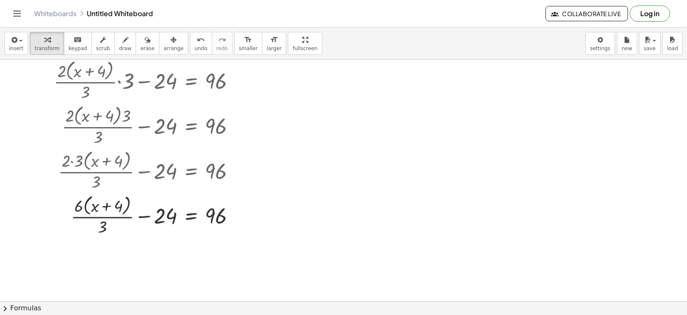
scroll to position [121, 0]
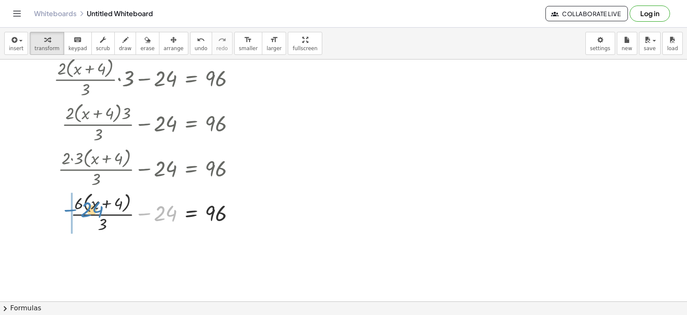
drag, startPoint x: 148, startPoint y: 213, endPoint x: 74, endPoint y: 209, distance: 74.1
click at [74, 209] on div at bounding box center [154, 212] width 222 height 45
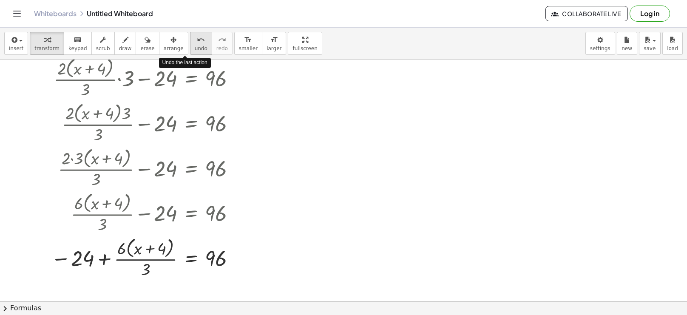
click at [190, 48] on button "undo undo" at bounding box center [201, 43] width 22 height 23
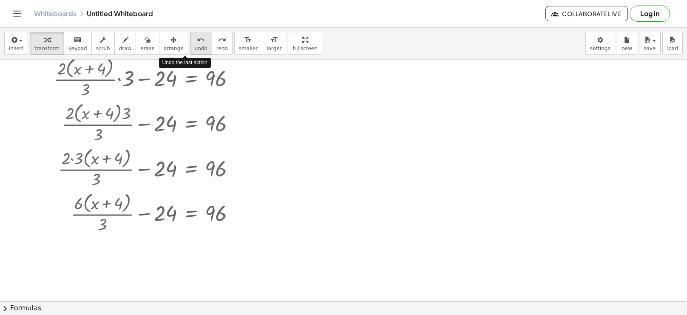
click at [190, 48] on button "undo undo" at bounding box center [201, 43] width 22 height 23
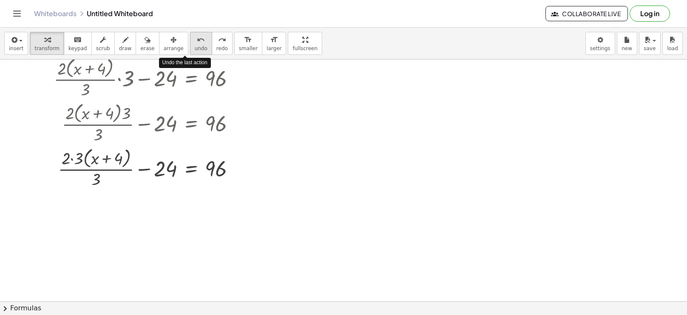
click at [190, 48] on button "undo undo" at bounding box center [201, 43] width 22 height 23
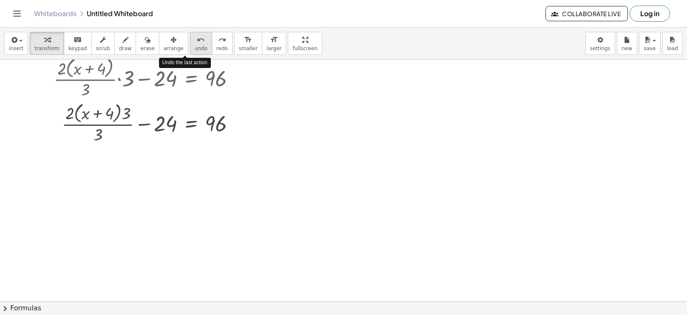
click at [190, 48] on button "undo undo" at bounding box center [201, 43] width 22 height 23
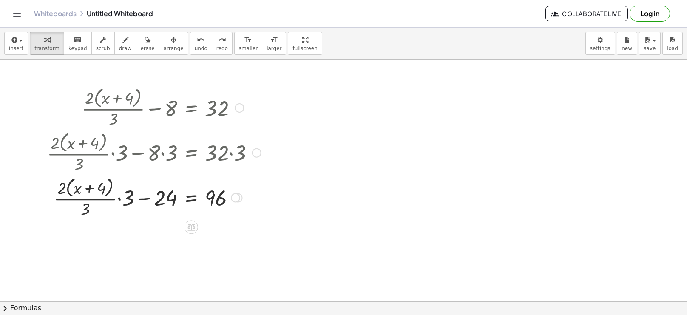
scroll to position [0, 0]
click at [197, 35] on icon "undo" at bounding box center [201, 40] width 8 height 10
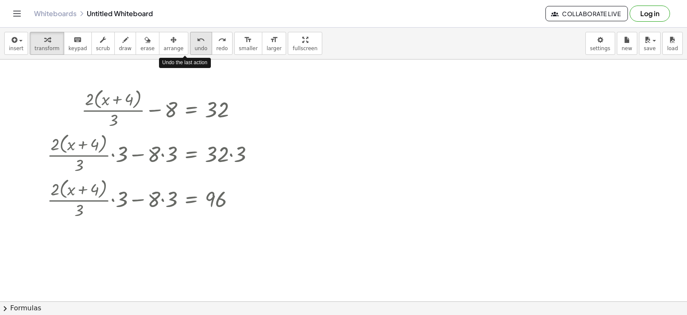
click at [197, 35] on icon "undo" at bounding box center [201, 40] width 8 height 10
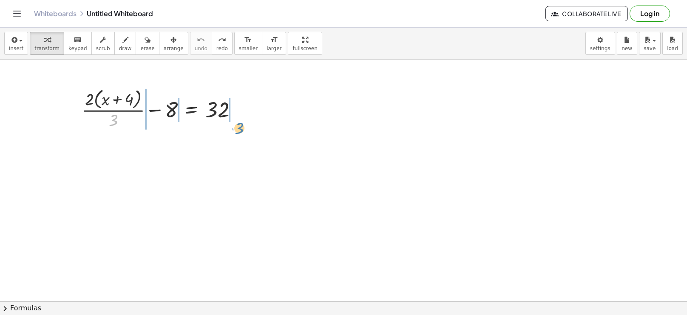
drag, startPoint x: 114, startPoint y: 120, endPoint x: 241, endPoint y: 126, distance: 126.4
click at [241, 126] on div at bounding box center [162, 108] width 171 height 45
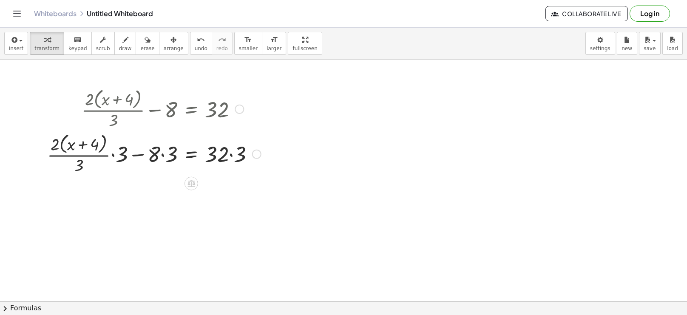
click at [161, 155] on div at bounding box center [154, 153] width 222 height 45
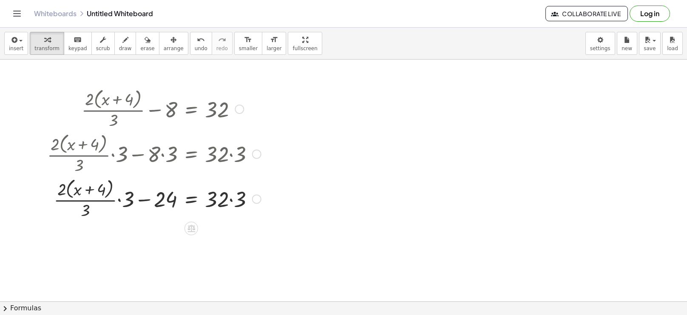
click at [230, 202] on div at bounding box center [154, 198] width 222 height 45
click at [197, 42] on icon "undo" at bounding box center [201, 40] width 8 height 10
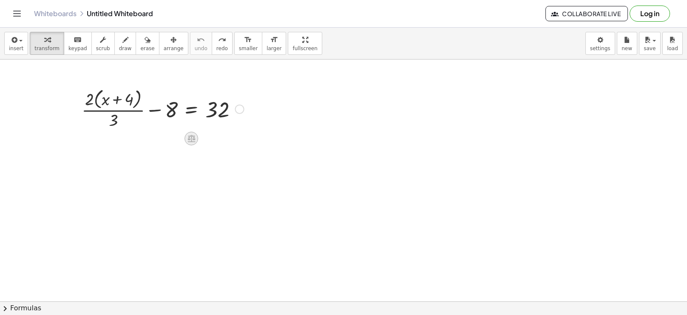
click at [190, 137] on icon at bounding box center [191, 138] width 9 height 9
click at [189, 141] on span "×" at bounding box center [191, 139] width 5 height 12
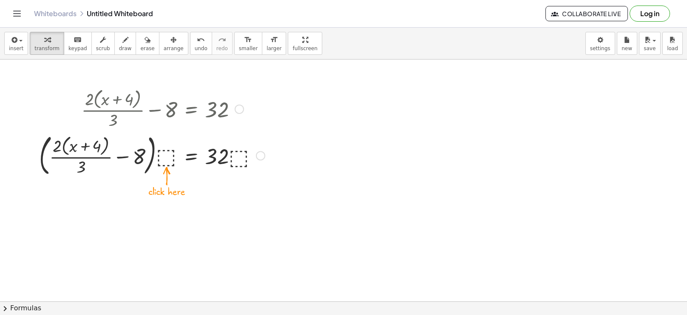
click at [172, 154] on div at bounding box center [152, 155] width 234 height 48
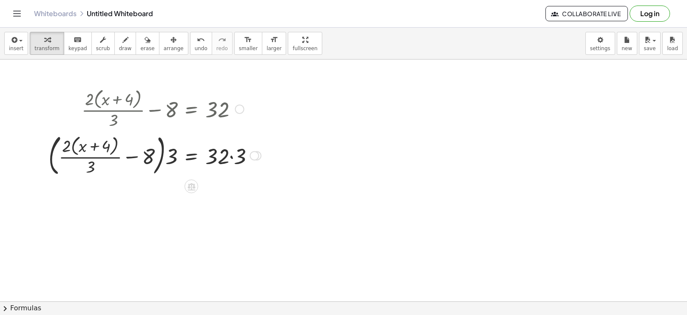
click at [232, 159] on div at bounding box center [154, 155] width 221 height 48
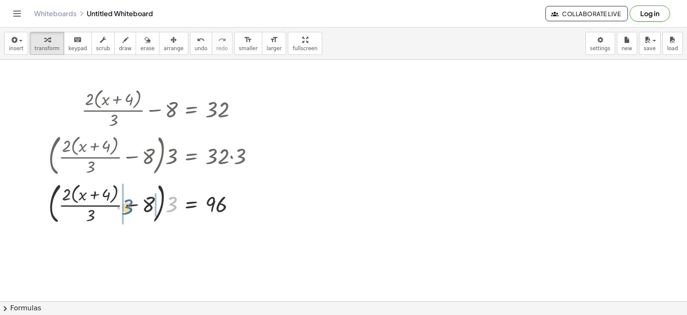
drag, startPoint x: 172, startPoint y: 203, endPoint x: 128, endPoint y: 206, distance: 44.3
click at [128, 206] on div at bounding box center [154, 203] width 221 height 48
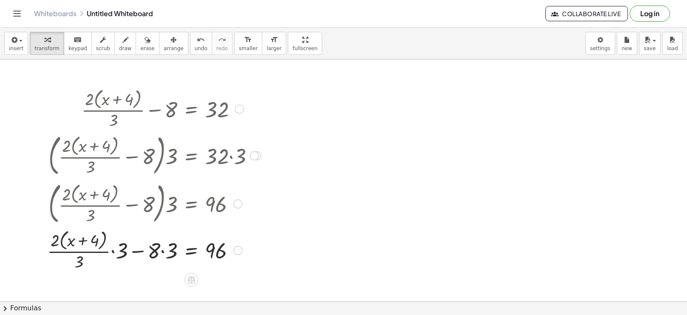
click at [164, 250] on div at bounding box center [154, 249] width 222 height 45
click at [121, 252] on div at bounding box center [154, 249] width 221 height 45
click at [148, 252] on div at bounding box center [154, 249] width 221 height 45
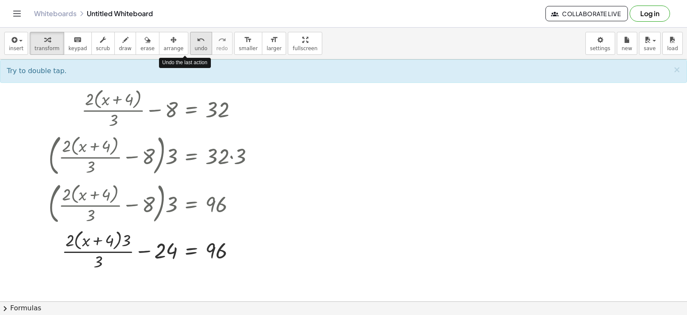
click at [190, 34] on button "undo undo" at bounding box center [201, 43] width 22 height 23
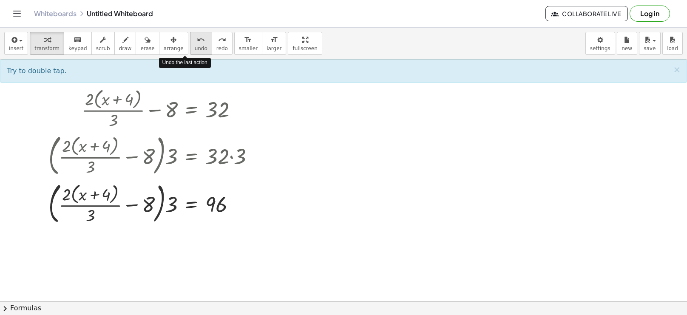
click at [190, 34] on button "undo undo" at bounding box center [201, 43] width 22 height 23
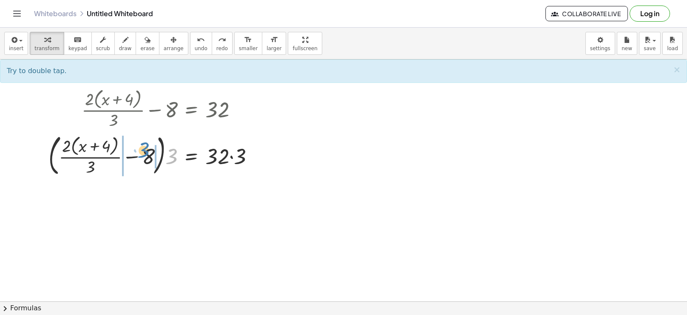
drag, startPoint x: 171, startPoint y: 158, endPoint x: 144, endPoint y: 151, distance: 27.6
click at [144, 151] on div at bounding box center [154, 155] width 221 height 48
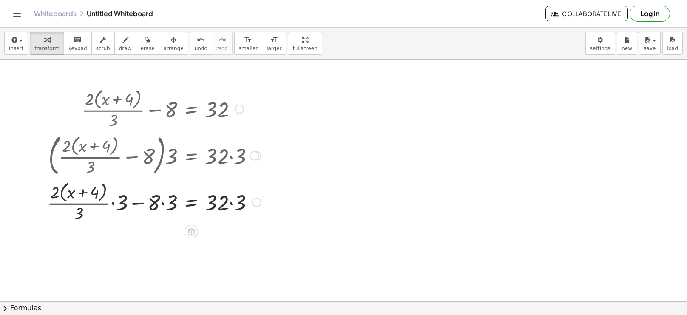
click at [232, 207] on div at bounding box center [154, 201] width 222 height 45
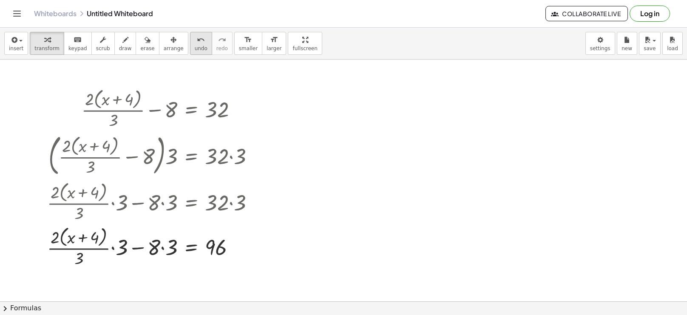
click at [190, 41] on button "undo undo" at bounding box center [201, 43] width 22 height 23
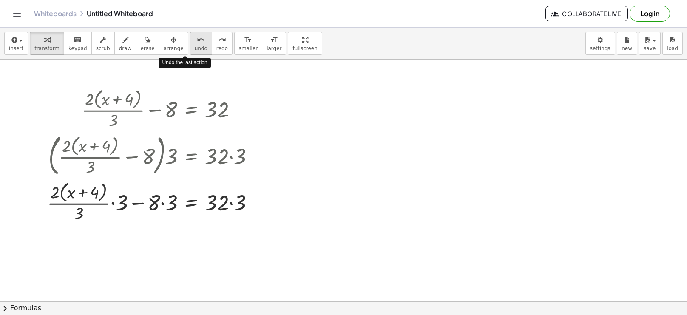
click at [190, 41] on button "undo undo" at bounding box center [201, 43] width 22 height 23
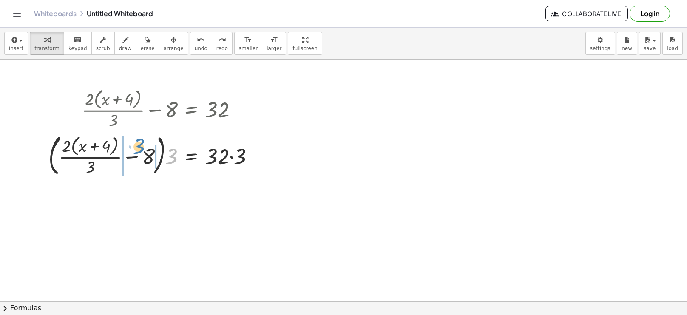
drag, startPoint x: 170, startPoint y: 157, endPoint x: 137, endPoint y: 147, distance: 34.7
click at [137, 147] on div at bounding box center [154, 155] width 221 height 48
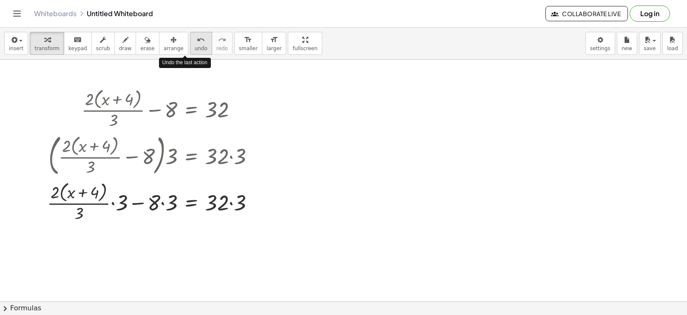
click at [195, 50] on span "undo" at bounding box center [201, 48] width 13 height 6
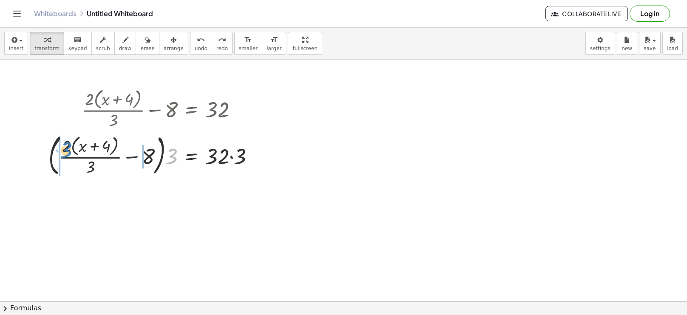
drag, startPoint x: 171, startPoint y: 159, endPoint x: 66, endPoint y: 152, distance: 105.6
click at [66, 152] on div at bounding box center [154, 155] width 221 height 48
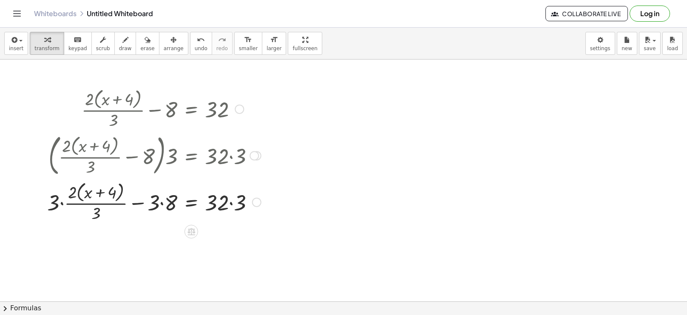
click at [162, 204] on div at bounding box center [154, 201] width 222 height 45
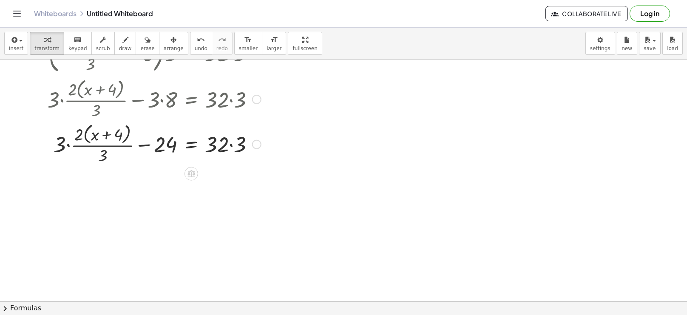
scroll to position [105, 0]
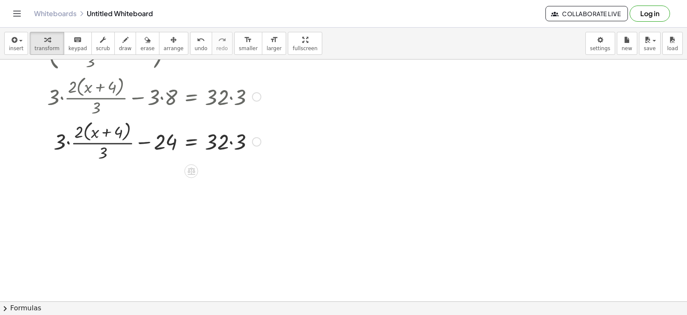
click at [231, 142] on div at bounding box center [154, 141] width 222 height 45
click at [107, 135] on div at bounding box center [154, 141] width 222 height 45
click at [106, 142] on div at bounding box center [154, 141] width 222 height 45
click at [78, 131] on div at bounding box center [154, 141] width 222 height 45
click at [68, 141] on div at bounding box center [154, 141] width 222 height 45
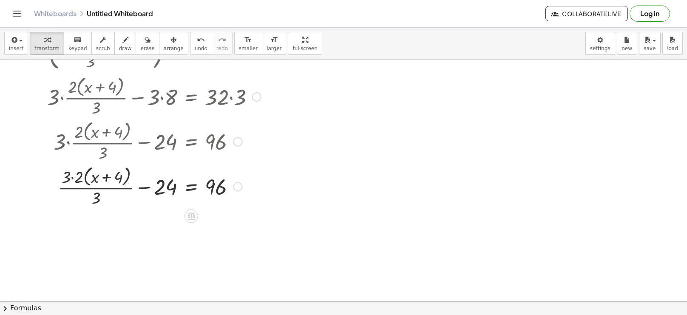
click at [70, 176] on div at bounding box center [154, 185] width 222 height 45
click at [71, 177] on div at bounding box center [154, 185] width 222 height 45
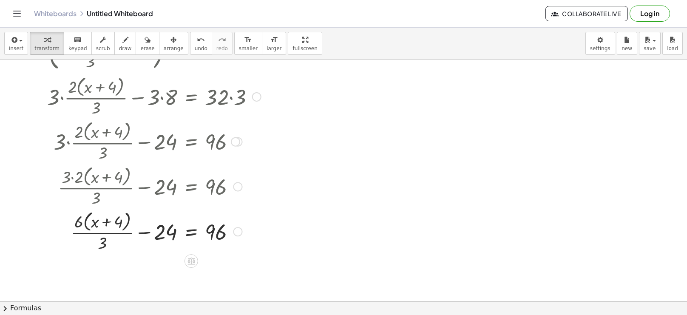
click at [102, 241] on div at bounding box center [154, 230] width 222 height 45
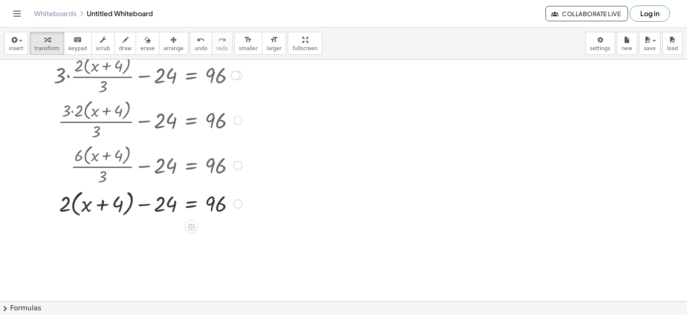
scroll to position [174, 0]
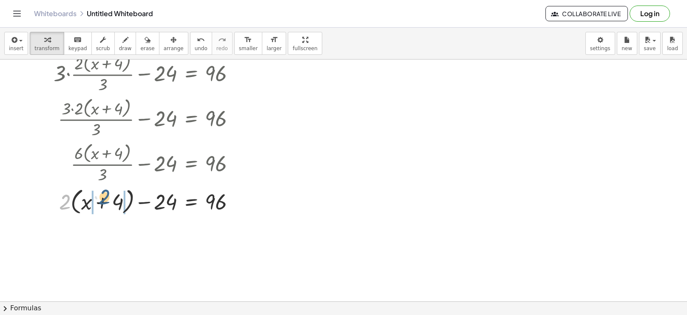
drag, startPoint x: 65, startPoint y: 206, endPoint x: 105, endPoint y: 202, distance: 40.2
click at [105, 202] on div at bounding box center [154, 201] width 222 height 32
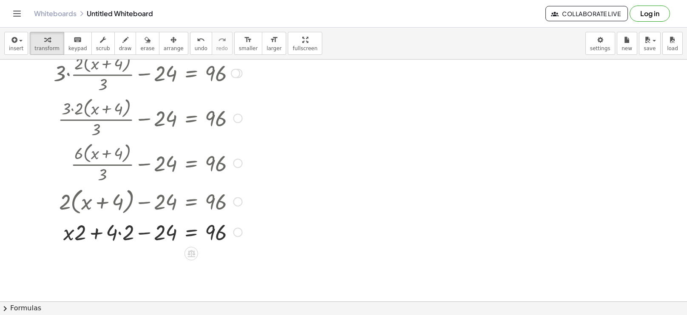
click at [119, 234] on div at bounding box center [154, 231] width 222 height 29
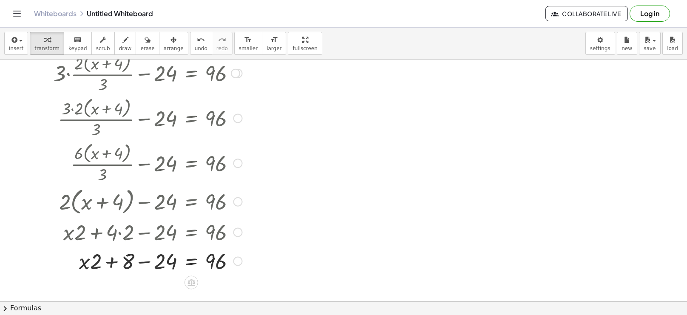
click at [111, 257] on div at bounding box center [154, 260] width 222 height 29
drag, startPoint x: 91, startPoint y: 263, endPoint x: 240, endPoint y: 270, distance: 149.8
click at [240, 270] on div at bounding box center [154, 260] width 222 height 29
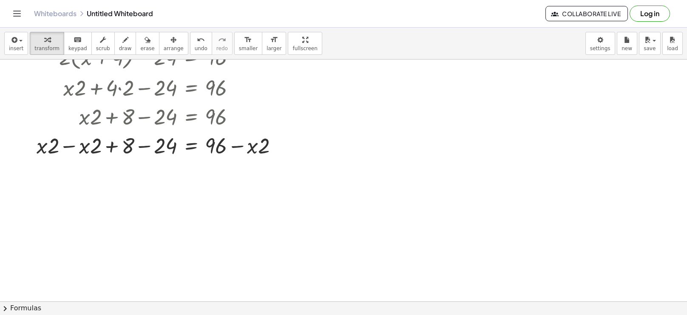
scroll to position [319, 0]
click at [197, 37] on icon "undo" at bounding box center [201, 40] width 8 height 10
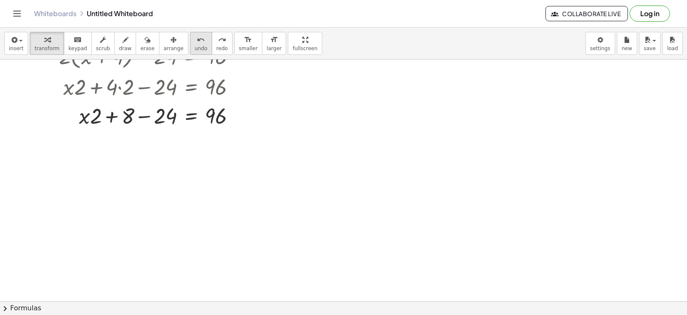
click at [195, 49] on span "undo" at bounding box center [201, 48] width 13 height 6
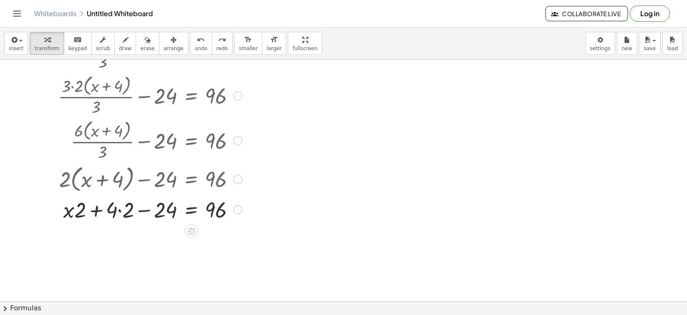
scroll to position [196, 0]
click at [195, 48] on span "undo" at bounding box center [201, 48] width 13 height 6
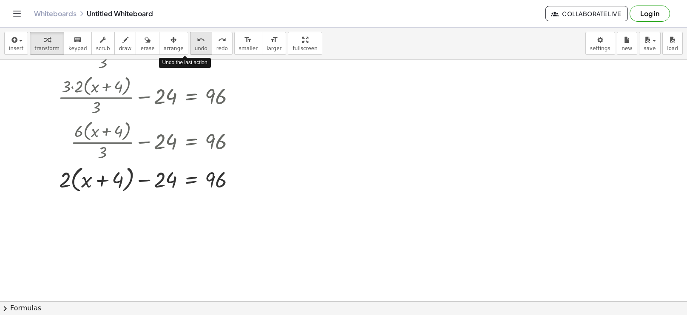
click at [195, 48] on span "undo" at bounding box center [201, 48] width 13 height 6
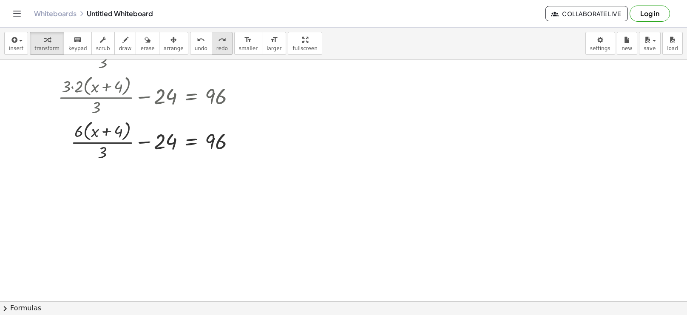
click at [218, 43] on icon "redo" at bounding box center [222, 40] width 8 height 10
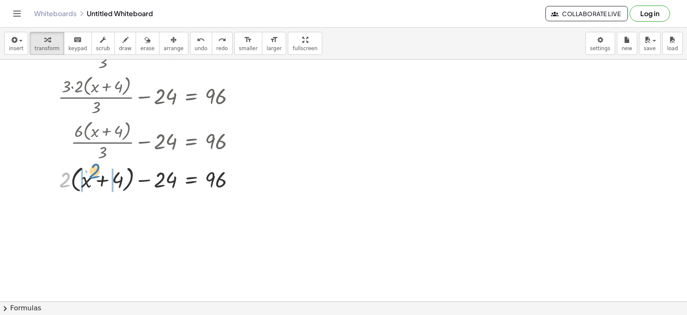
drag, startPoint x: 60, startPoint y: 184, endPoint x: 89, endPoint y: 175, distance: 30.9
click at [89, 175] on div at bounding box center [154, 179] width 222 height 32
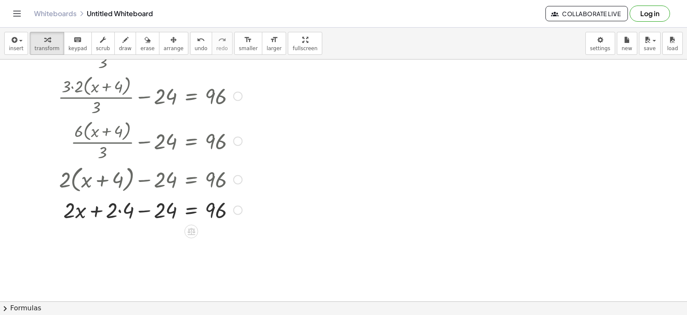
click at [120, 210] on div at bounding box center [154, 209] width 222 height 29
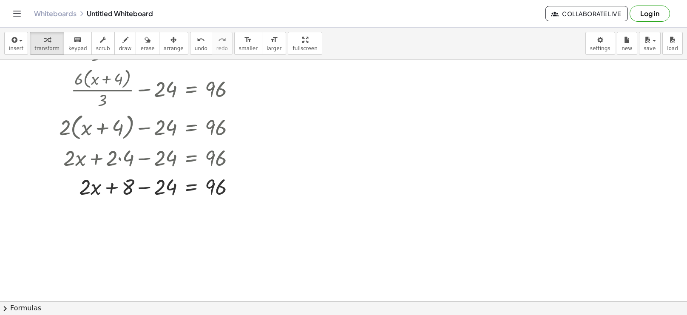
scroll to position [249, 0]
click at [141, 187] on div at bounding box center [154, 184] width 222 height 29
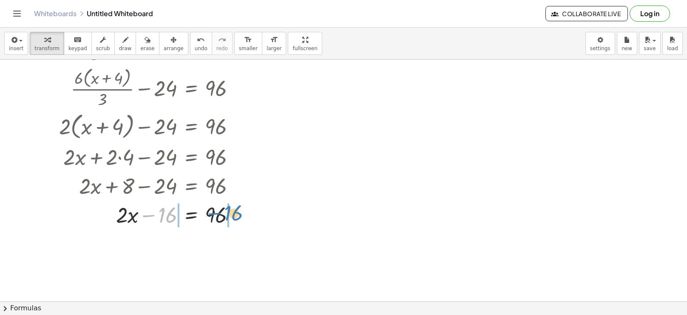
drag, startPoint x: 152, startPoint y: 216, endPoint x: 217, endPoint y: 215, distance: 65.5
click at [217, 215] on div at bounding box center [154, 213] width 222 height 29
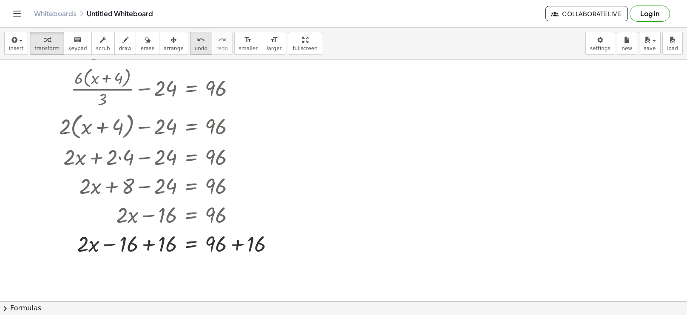
click at [195, 46] on span "undo" at bounding box center [201, 48] width 13 height 6
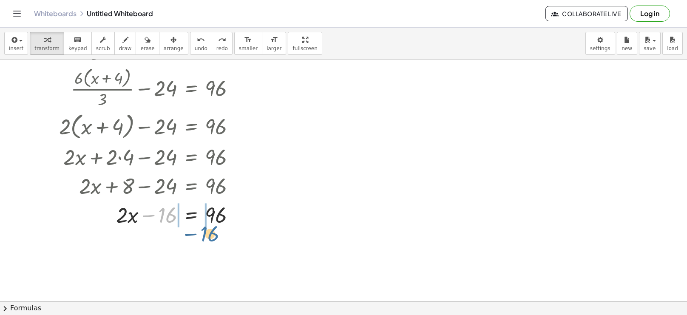
drag, startPoint x: 175, startPoint y: 216, endPoint x: 217, endPoint y: 235, distance: 46.1
click at [217, 235] on div "+ · 2 · ( + x + 4 ) · 3 − 8 = 32 · ( + · 2 · ( + x + 4 ) · 3 − 8 ) · ⬚ = · 32 ·…" at bounding box center [343, 173] width 687 height 726
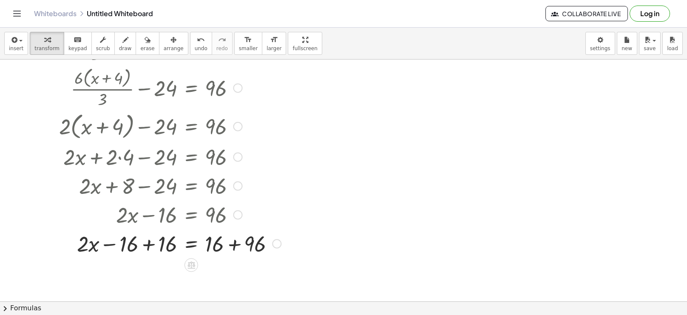
click at [151, 244] on div at bounding box center [164, 242] width 242 height 29
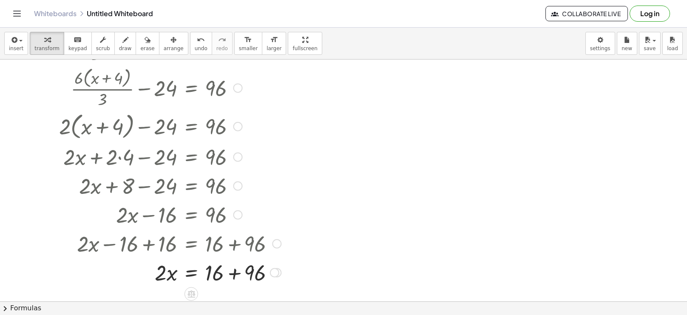
click at [233, 278] on div at bounding box center [164, 271] width 242 height 29
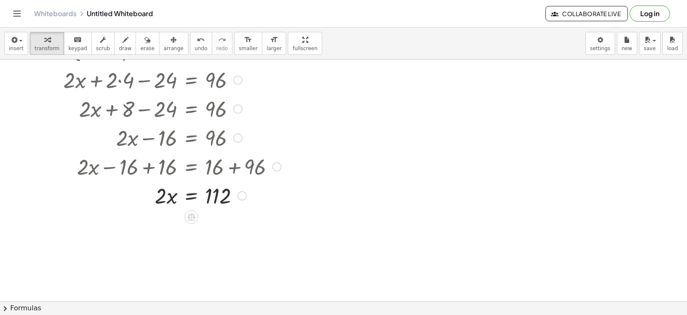
scroll to position [332, 0]
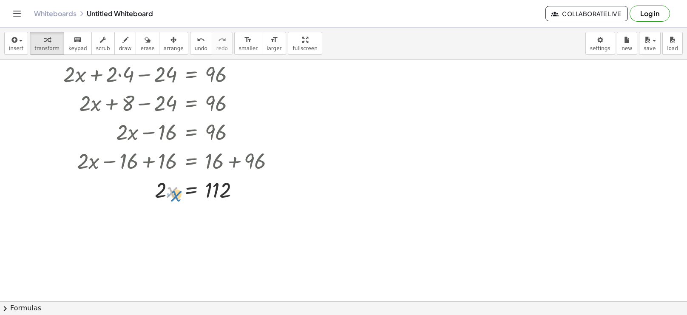
drag, startPoint x: 167, startPoint y: 195, endPoint x: 171, endPoint y: 199, distance: 6.0
click at [171, 199] on div at bounding box center [164, 188] width 242 height 29
click at [190, 204] on div at bounding box center [191, 211] width 14 height 14
click at [190, 213] on span "×" at bounding box center [191, 211] width 5 height 12
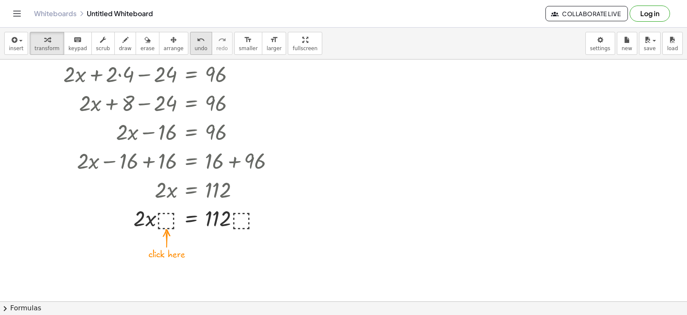
click at [190, 48] on button "undo undo" at bounding box center [201, 43] width 22 height 23
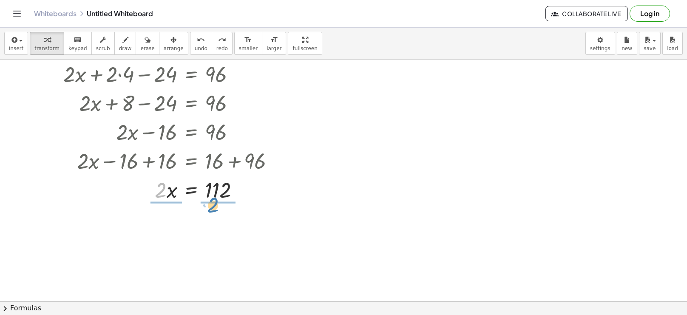
drag, startPoint x: 161, startPoint y: 193, endPoint x: 213, endPoint y: 208, distance: 55.0
click at [172, 224] on div at bounding box center [164, 224] width 242 height 43
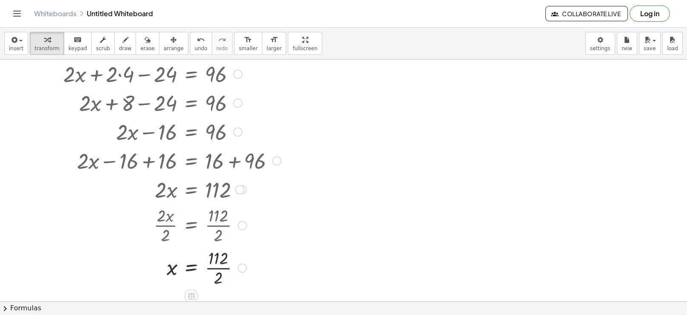
click at [216, 268] on div at bounding box center [164, 267] width 242 height 43
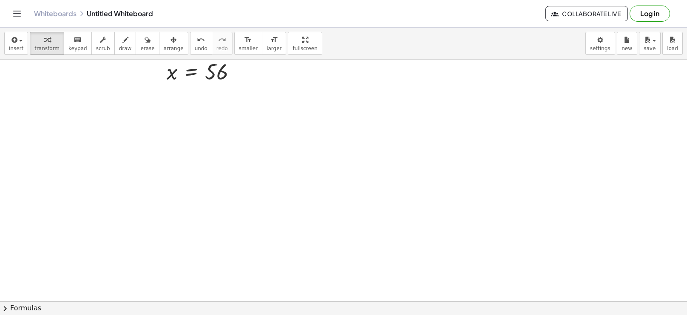
scroll to position [532, 0]
click at [71, 48] on span "keypad" at bounding box center [77, 48] width 19 height 6
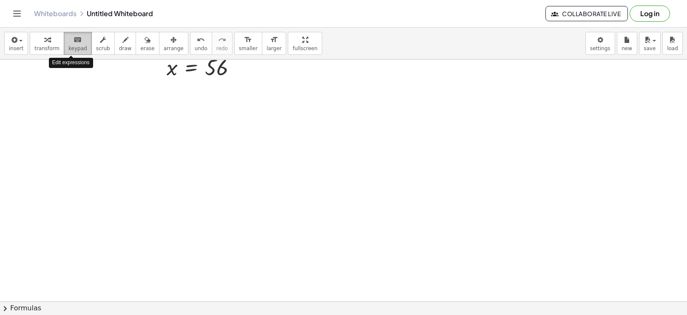
click at [70, 49] on span "keypad" at bounding box center [77, 48] width 19 height 6
click at [69, 49] on span "keypad" at bounding box center [77, 48] width 19 height 6
click at [195, 43] on div "undo" at bounding box center [201, 39] width 13 height 10
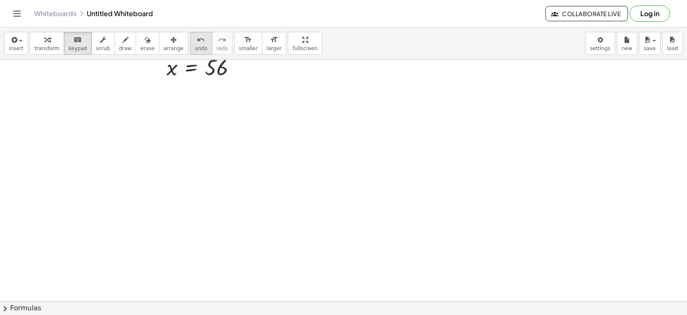
click at [195, 43] on div "undo" at bounding box center [201, 39] width 13 height 10
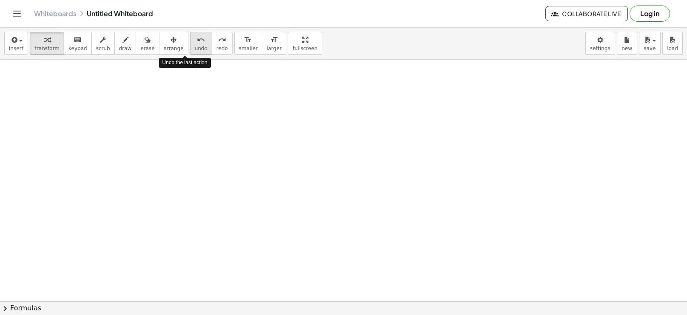
click at [195, 43] on div "undo" at bounding box center [201, 39] width 13 height 10
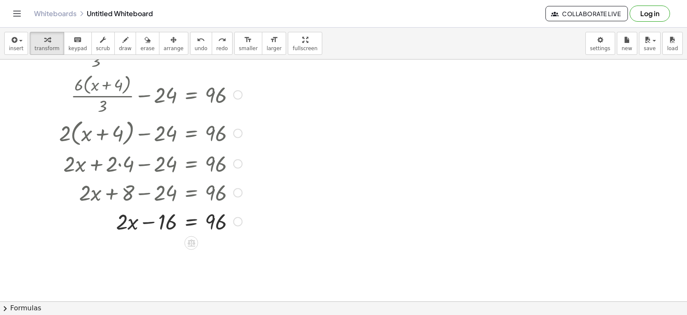
scroll to position [0, 0]
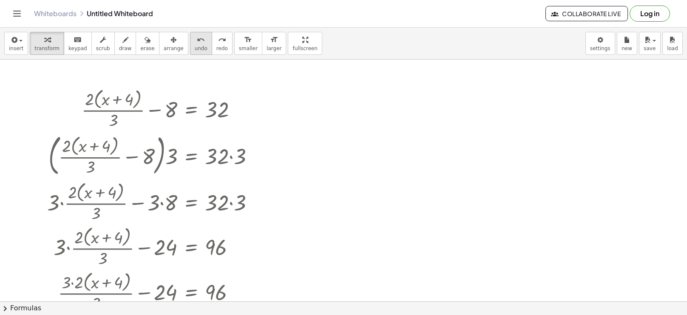
click at [191, 42] on button "undo undo" at bounding box center [201, 43] width 22 height 23
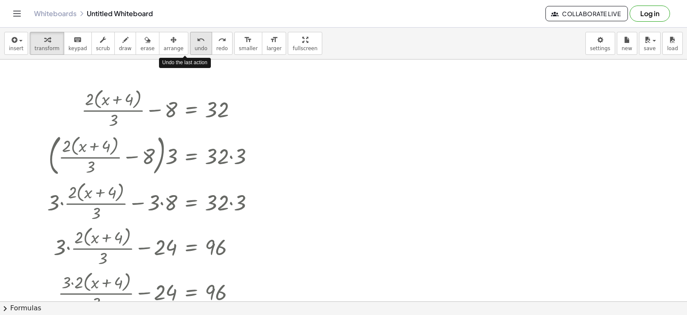
click at [191, 42] on button "undo undo" at bounding box center [201, 43] width 22 height 23
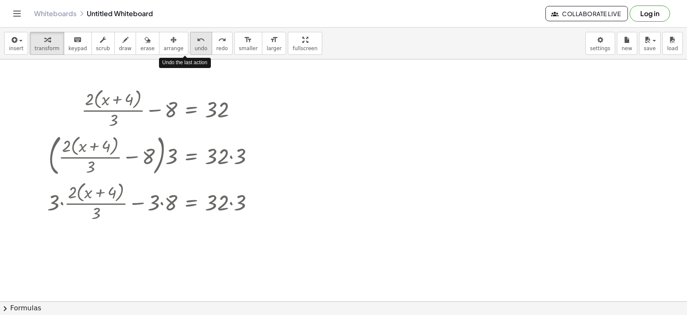
click at [191, 42] on button "undo undo" at bounding box center [201, 43] width 22 height 23
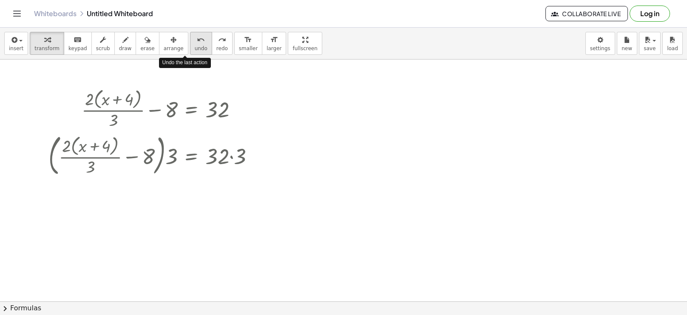
click at [191, 42] on button "undo undo" at bounding box center [201, 43] width 22 height 23
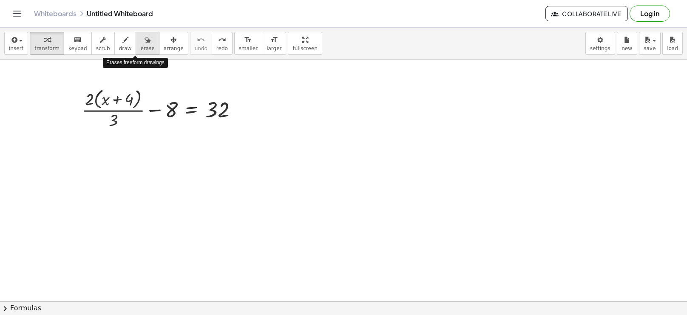
click at [145, 44] on icon "button" at bounding box center [148, 40] width 6 height 10
click at [222, 114] on div at bounding box center [343, 302] width 687 height 484
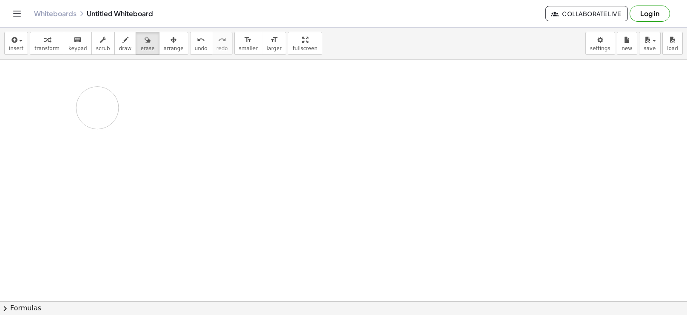
drag, startPoint x: 221, startPoint y: 111, endPoint x: 98, endPoint y: 108, distance: 123.7
click at [98, 108] on div at bounding box center [343, 302] width 687 height 484
drag, startPoint x: 69, startPoint y: 105, endPoint x: 199, endPoint y: 88, distance: 130.8
click at [199, 88] on div at bounding box center [343, 302] width 687 height 484
click at [205, 94] on div at bounding box center [343, 302] width 687 height 484
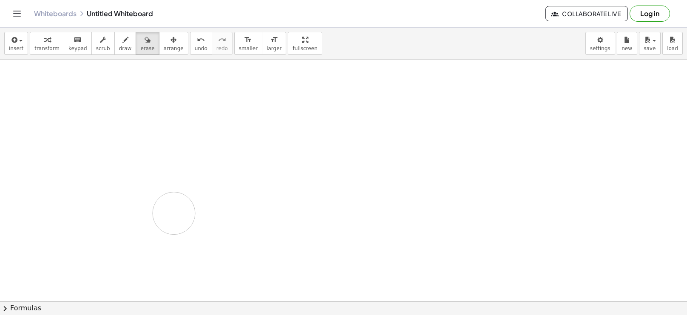
drag, startPoint x: 205, startPoint y: 94, endPoint x: 174, endPoint y: 213, distance: 123.4
click at [174, 213] on div at bounding box center [343, 302] width 687 height 484
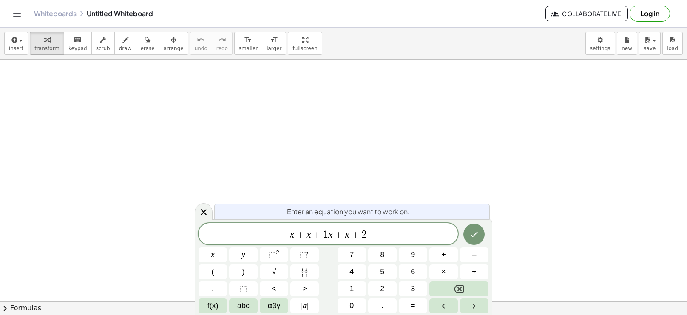
click at [335, 234] on span "+" at bounding box center [339, 235] width 12 height 10
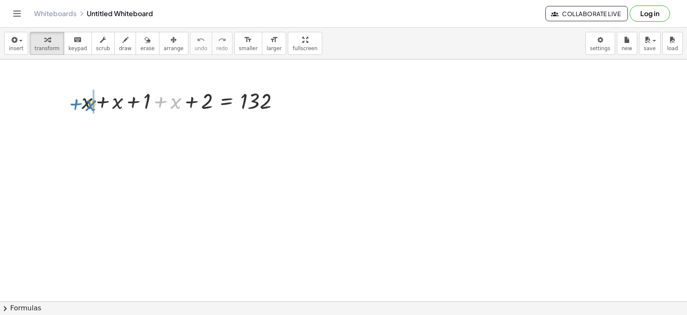
drag, startPoint x: 173, startPoint y: 105, endPoint x: 88, endPoint y: 107, distance: 85.5
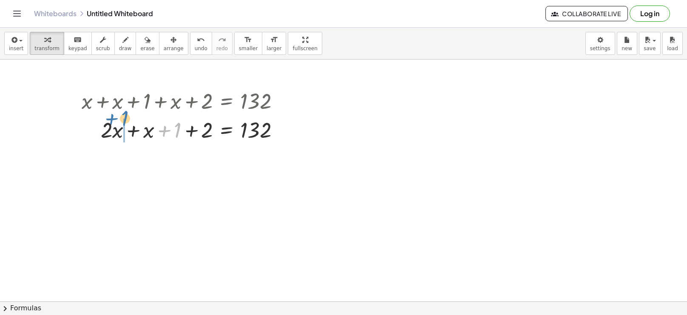
drag, startPoint x: 176, startPoint y: 134, endPoint x: 125, endPoint y: 123, distance: 51.3
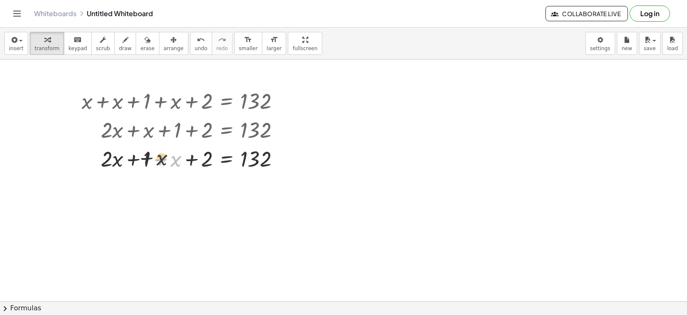
drag, startPoint x: 175, startPoint y: 167, endPoint x: 159, endPoint y: 166, distance: 16.2
click at [159, 166] on div at bounding box center [183, 158] width 213 height 29
drag, startPoint x: 150, startPoint y: 159, endPoint x: 187, endPoint y: 163, distance: 36.8
click at [187, 163] on div at bounding box center [183, 158] width 213 height 29
click at [190, 161] on div at bounding box center [183, 158] width 213 height 29
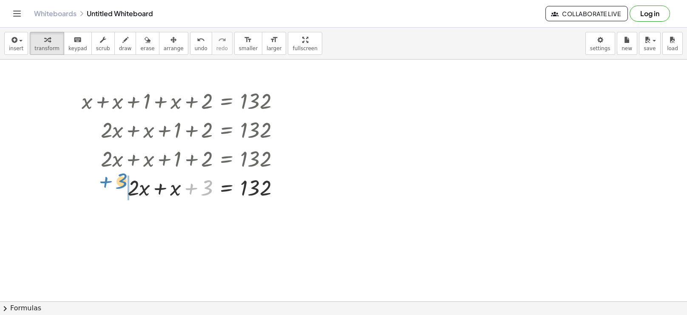
drag, startPoint x: 206, startPoint y: 188, endPoint x: 121, endPoint y: 183, distance: 85.2
click at [121, 183] on div at bounding box center [183, 187] width 213 height 29
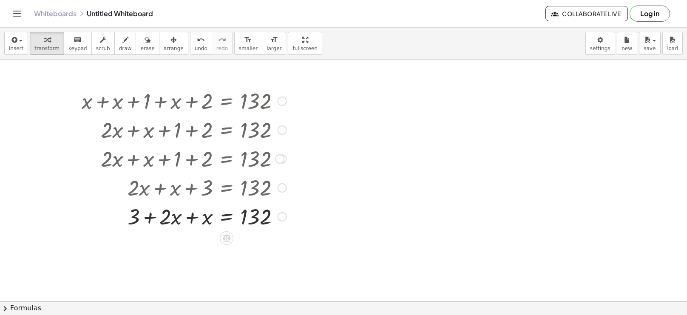
click at [150, 223] on div at bounding box center [183, 216] width 213 height 29
click at [193, 219] on div at bounding box center [183, 216] width 213 height 29
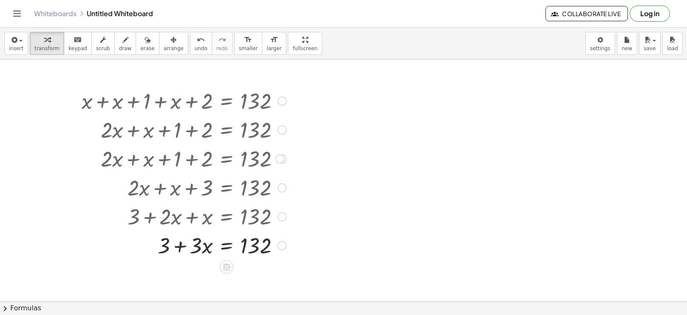
click at [178, 244] on div at bounding box center [183, 244] width 213 height 29
drag, startPoint x: 208, startPoint y: 250, endPoint x: 173, endPoint y: 249, distance: 35.3
click at [173, 249] on div at bounding box center [183, 244] width 213 height 29
drag, startPoint x: 205, startPoint y: 248, endPoint x: 156, endPoint y: 248, distance: 48.9
click at [156, 248] on div at bounding box center [183, 244] width 213 height 29
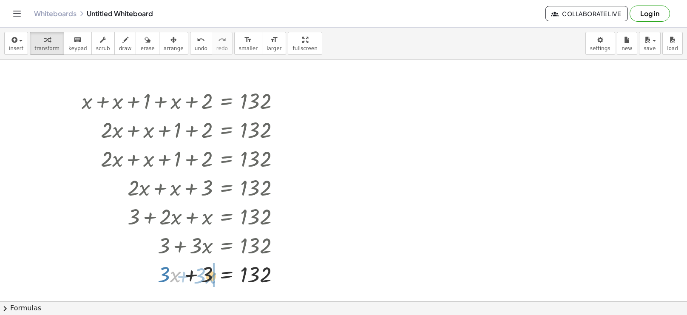
drag, startPoint x: 173, startPoint y: 274, endPoint x: 210, endPoint y: 275, distance: 36.6
click at [210, 275] on div at bounding box center [183, 273] width 213 height 29
click at [182, 275] on div at bounding box center [183, 273] width 213 height 29
click at [195, 45] on span "undo" at bounding box center [201, 48] width 13 height 6
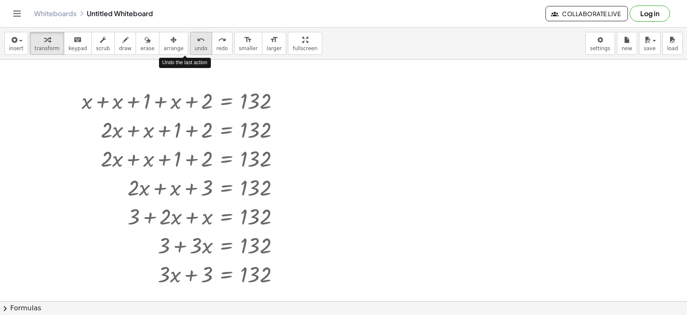
click at [195, 45] on span "undo" at bounding box center [201, 48] width 13 height 6
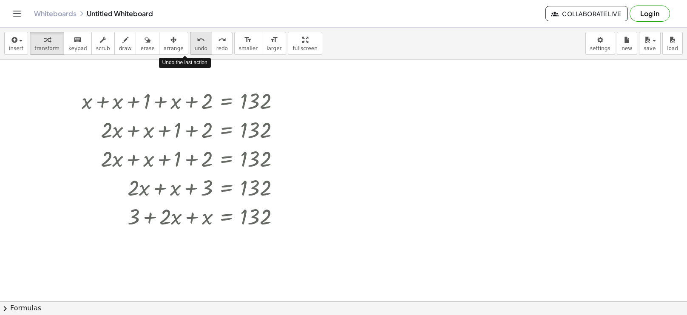
click at [195, 45] on span "undo" at bounding box center [201, 48] width 13 height 6
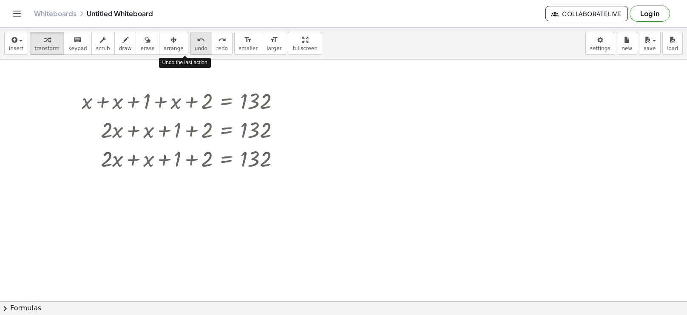
click at [195, 45] on span "undo" at bounding box center [201, 48] width 13 height 6
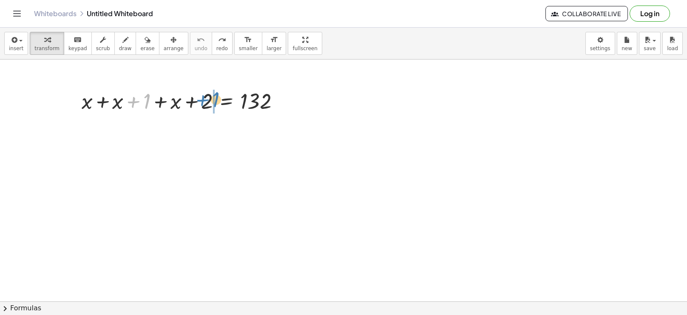
drag, startPoint x: 141, startPoint y: 104, endPoint x: 210, endPoint y: 102, distance: 68.9
click at [210, 102] on div at bounding box center [183, 100] width 213 height 29
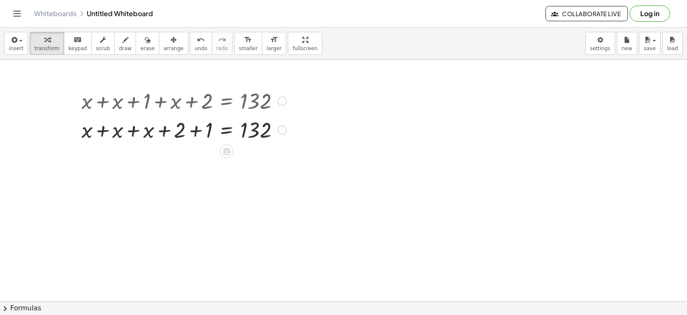
click at [202, 129] on div at bounding box center [183, 129] width 213 height 29
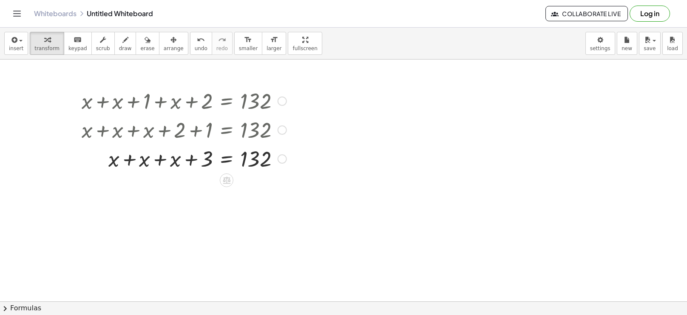
click at [187, 158] on div at bounding box center [183, 158] width 213 height 29
drag, startPoint x: 174, startPoint y: 162, endPoint x: 141, endPoint y: 169, distance: 33.9
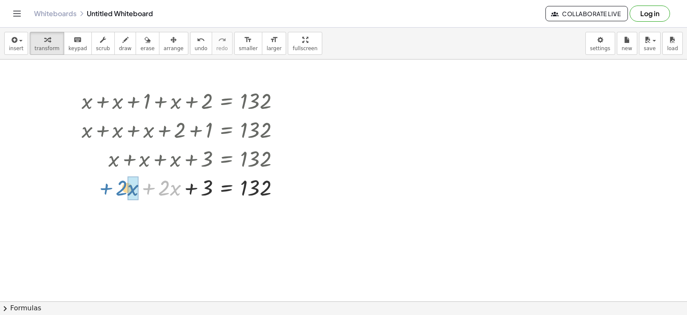
drag, startPoint x: 149, startPoint y: 192, endPoint x: 107, endPoint y: 192, distance: 42.5
click at [107, 192] on div at bounding box center [183, 187] width 213 height 29
click at [192, 191] on div at bounding box center [183, 187] width 213 height 29
click at [195, 46] on span "undo" at bounding box center [201, 48] width 13 height 6
click at [195, 49] on span "undo" at bounding box center [201, 48] width 13 height 6
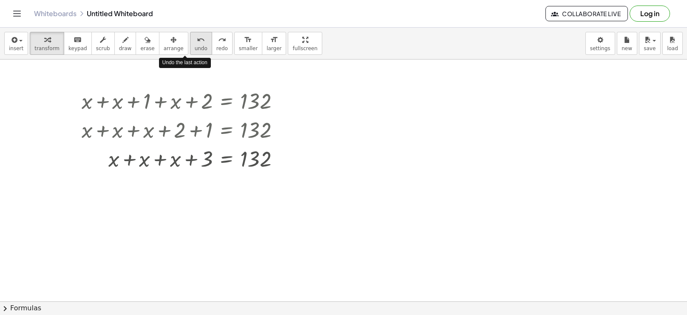
click at [195, 49] on span "undo" at bounding box center [201, 48] width 13 height 6
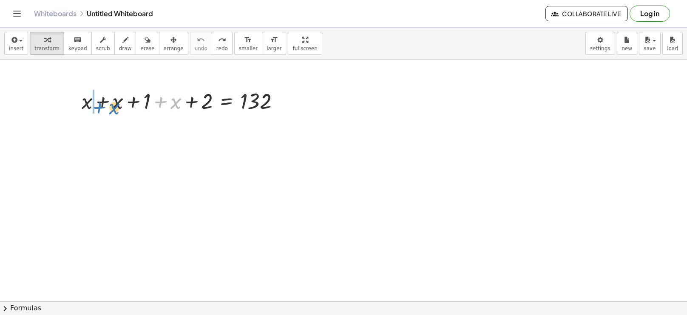
drag, startPoint x: 176, startPoint y: 107, endPoint x: 115, endPoint y: 112, distance: 61.9
click at [115, 112] on div at bounding box center [183, 100] width 213 height 29
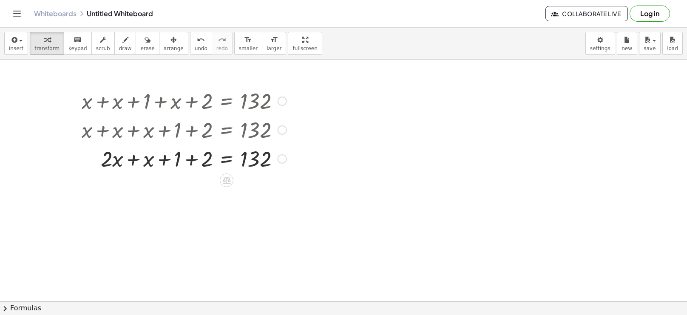
click at [194, 157] on div at bounding box center [183, 158] width 213 height 29
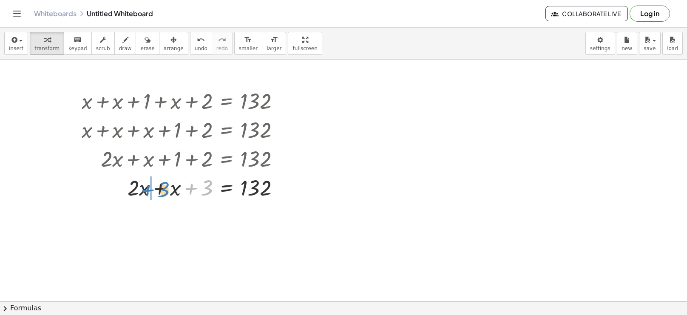
drag, startPoint x: 209, startPoint y: 191, endPoint x: 165, endPoint y: 193, distance: 44.2
click at [165, 193] on div at bounding box center [183, 187] width 213 height 29
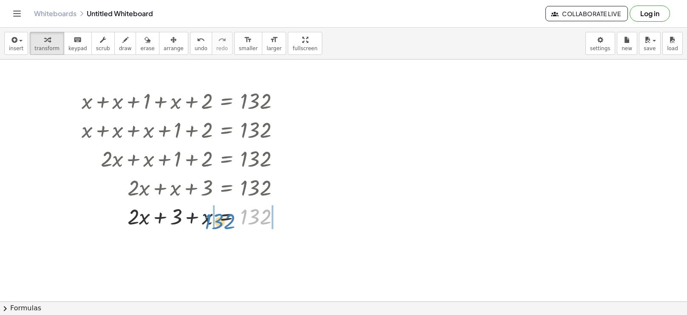
drag, startPoint x: 249, startPoint y: 216, endPoint x: 210, endPoint y: 220, distance: 39.3
click at [210, 220] on div at bounding box center [183, 216] width 213 height 29
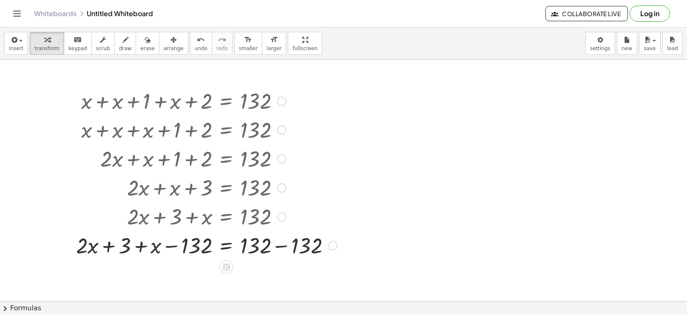
click at [284, 250] on div at bounding box center [207, 244] width 270 height 29
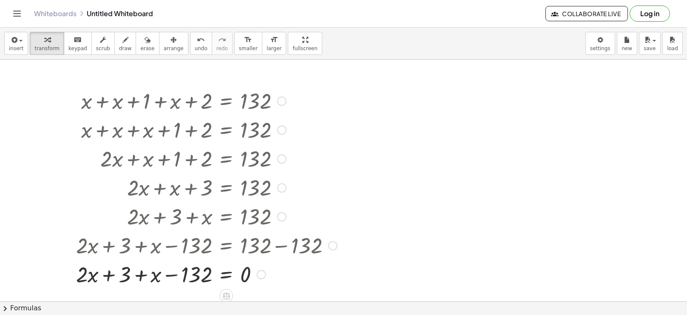
click at [174, 277] on div at bounding box center [207, 273] width 270 height 29
drag, startPoint x: 153, startPoint y: 275, endPoint x: 80, endPoint y: 275, distance: 73.1
click at [171, 277] on div at bounding box center [207, 273] width 270 height 29
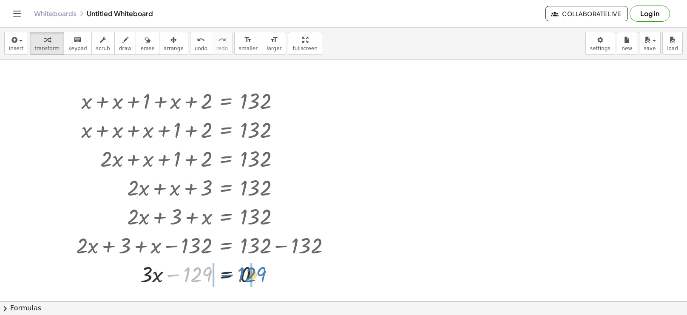
drag, startPoint x: 203, startPoint y: 275, endPoint x: 257, endPoint y: 275, distance: 54.0
click at [257, 275] on div at bounding box center [207, 273] width 270 height 29
click at [172, 275] on div at bounding box center [207, 273] width 270 height 29
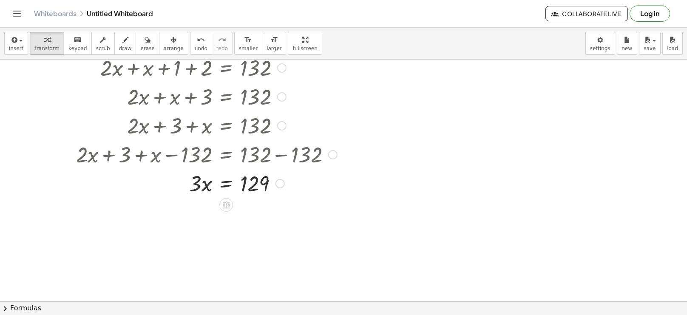
scroll to position [94, 0]
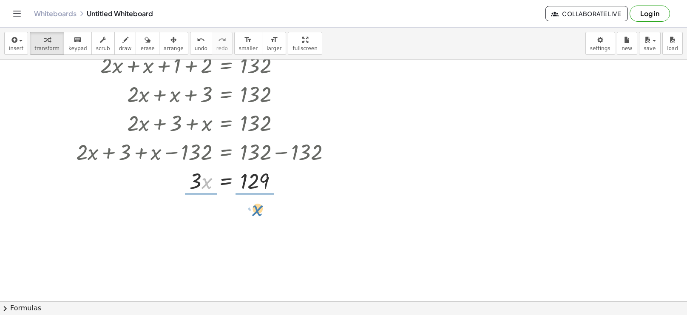
drag, startPoint x: 202, startPoint y: 179, endPoint x: 253, endPoint y: 206, distance: 57.4
click at [256, 219] on div at bounding box center [207, 216] width 270 height 43
click at [256, 216] on div at bounding box center [207, 216] width 270 height 43
click at [198, 218] on div at bounding box center [207, 216] width 270 height 43
click at [199, 215] on div at bounding box center [207, 216] width 270 height 43
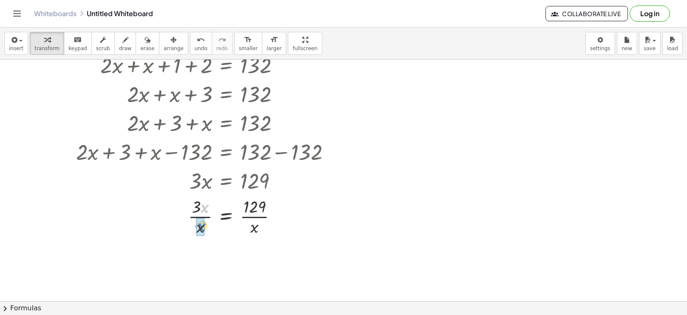
drag, startPoint x: 201, startPoint y: 204, endPoint x: 198, endPoint y: 224, distance: 19.8
drag, startPoint x: 255, startPoint y: 266, endPoint x: 254, endPoint y: 250, distance: 15.8
click at [254, 250] on div at bounding box center [207, 258] width 270 height 43
drag, startPoint x: 254, startPoint y: 251, endPoint x: 254, endPoint y: 274, distance: 23.0
click at [254, 274] on div at bounding box center [207, 258] width 270 height 43
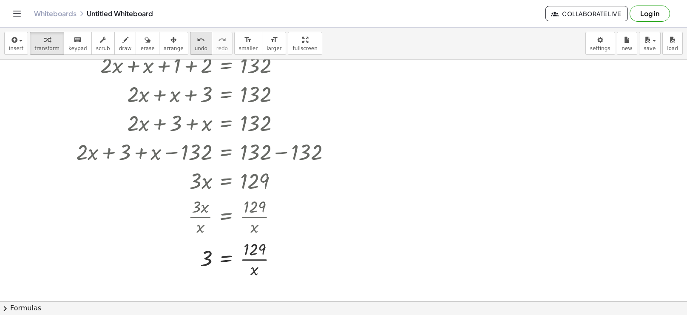
click at [197, 40] on icon "undo" at bounding box center [201, 40] width 8 height 10
click at [195, 41] on div "undo" at bounding box center [201, 39] width 13 height 10
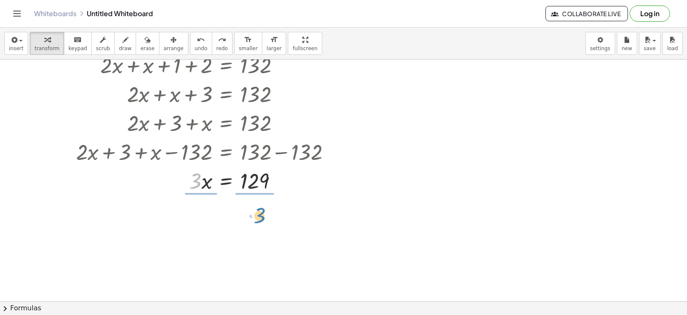
drag, startPoint x: 195, startPoint y: 181, endPoint x: 259, endPoint y: 216, distance: 72.5
click at [251, 219] on div at bounding box center [207, 216] width 270 height 43
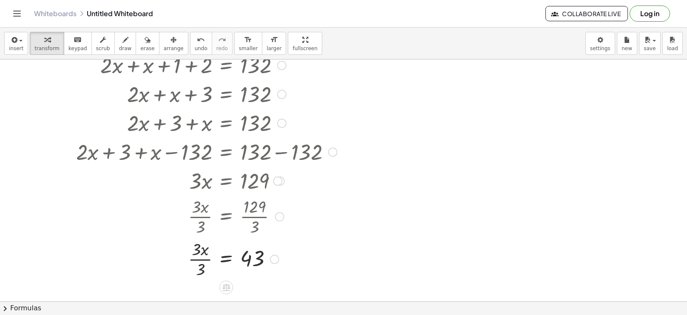
click at [203, 259] on div at bounding box center [207, 258] width 270 height 43
